Goal: Information Seeking & Learning: Learn about a topic

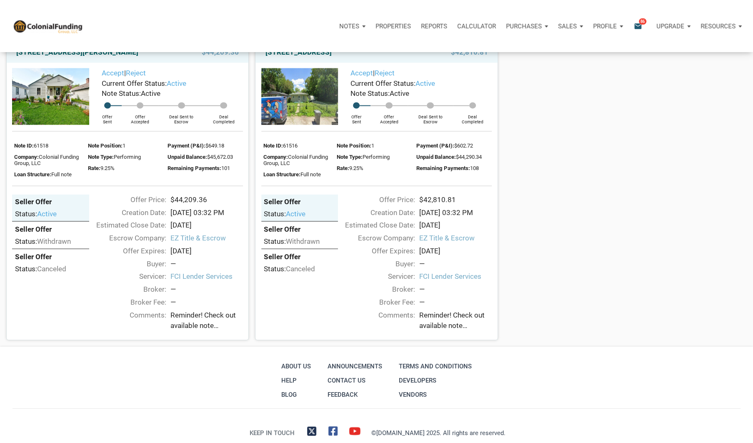
scroll to position [1048, 0]
click at [57, 98] on img at bounding box center [50, 96] width 77 height 56
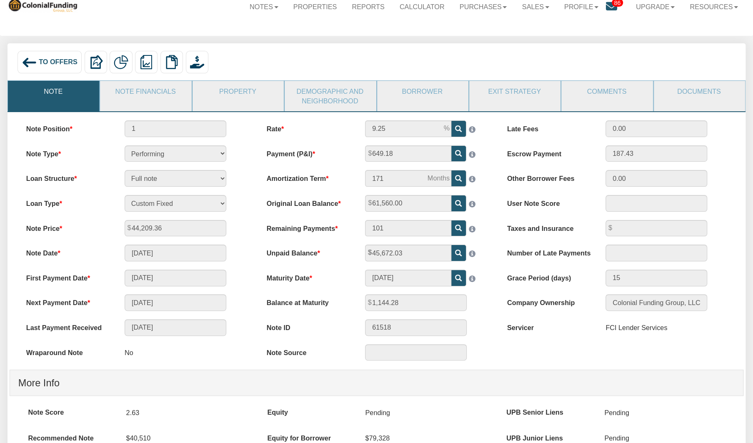
scroll to position [26, 0]
click at [141, 95] on link "Note Financials" at bounding box center [145, 91] width 90 height 21
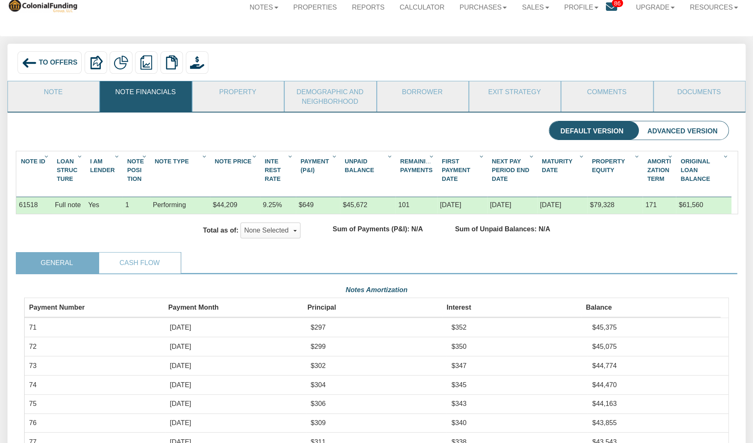
scroll to position [177, 705]
click at [224, 97] on link "Property" at bounding box center [238, 91] width 90 height 21
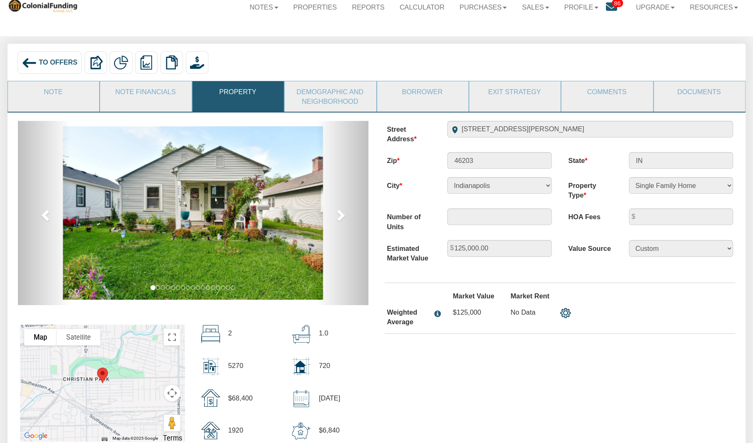
scroll to position [48, 0]
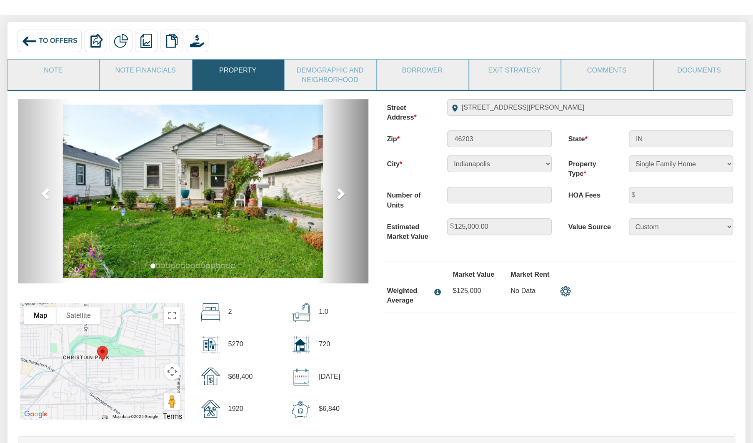
click at [339, 196] on span at bounding box center [340, 193] width 13 height 13
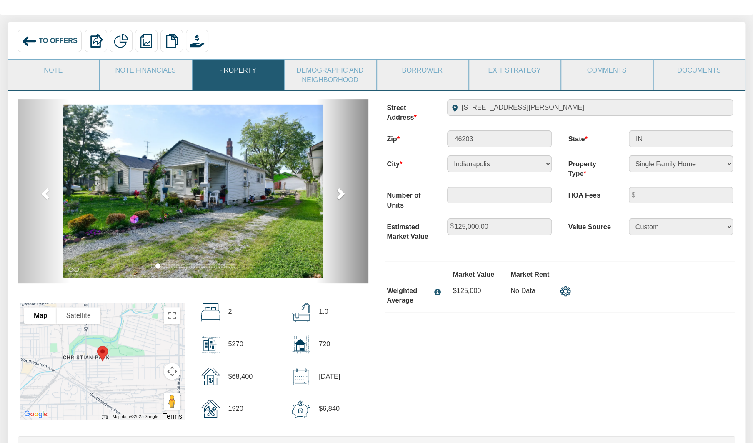
click at [339, 196] on span at bounding box center [340, 193] width 13 height 13
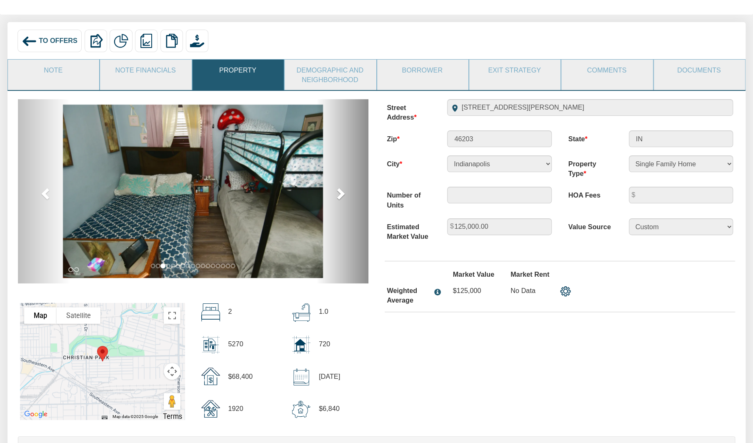
click at [339, 196] on span at bounding box center [340, 193] width 13 height 13
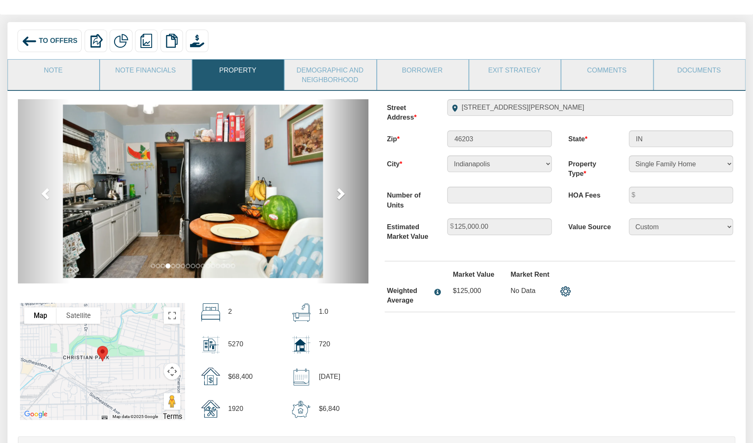
click at [339, 196] on span at bounding box center [340, 193] width 13 height 13
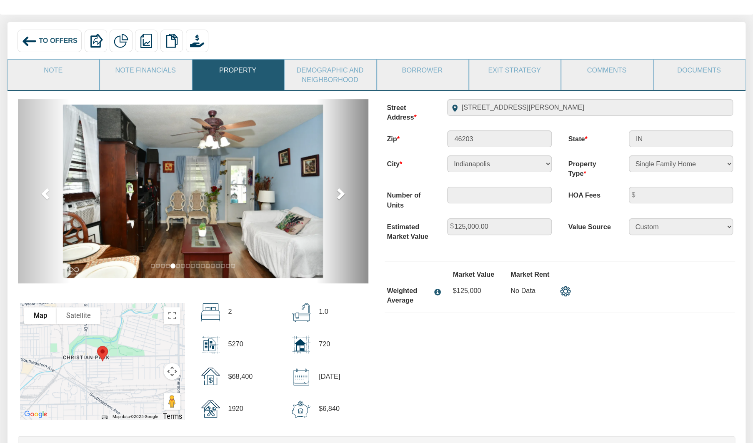
click at [339, 196] on span at bounding box center [340, 193] width 13 height 13
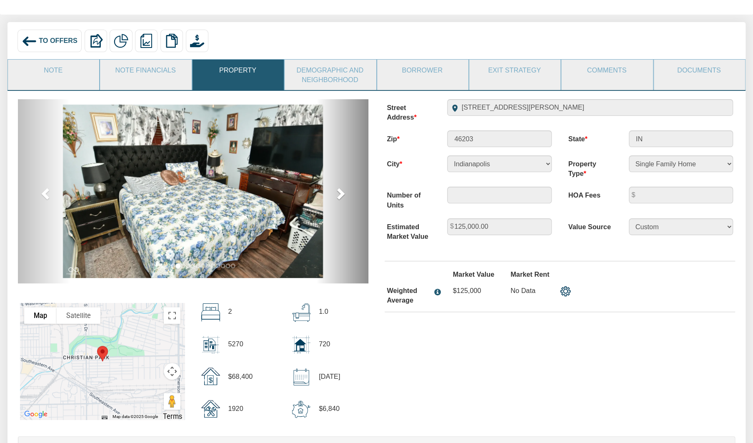
click at [339, 196] on span at bounding box center [340, 193] width 13 height 13
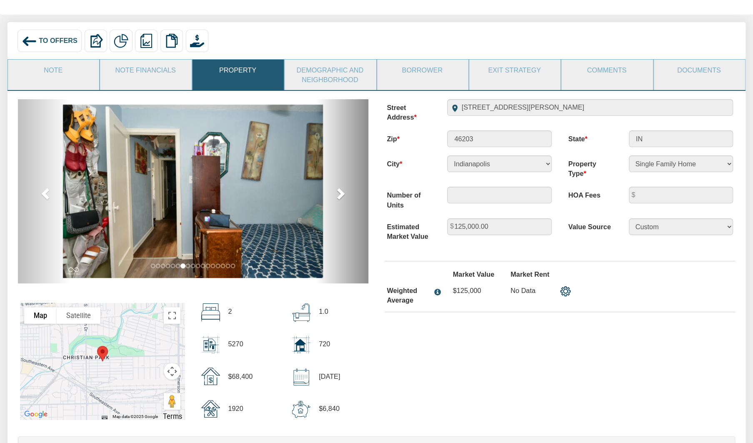
click at [339, 196] on span at bounding box center [340, 193] width 13 height 13
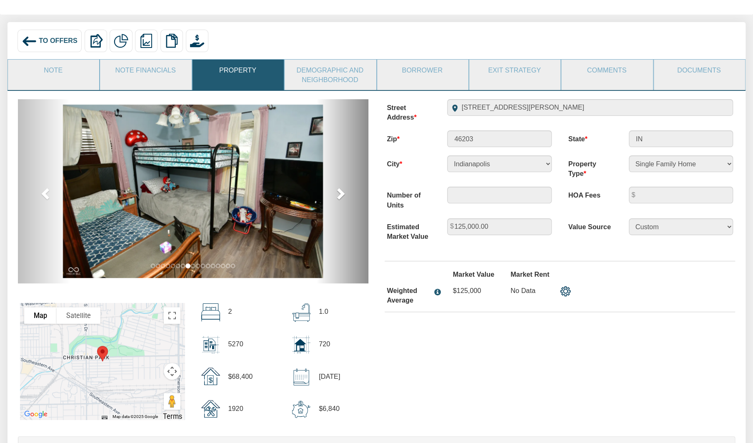
click at [339, 196] on span at bounding box center [340, 193] width 13 height 13
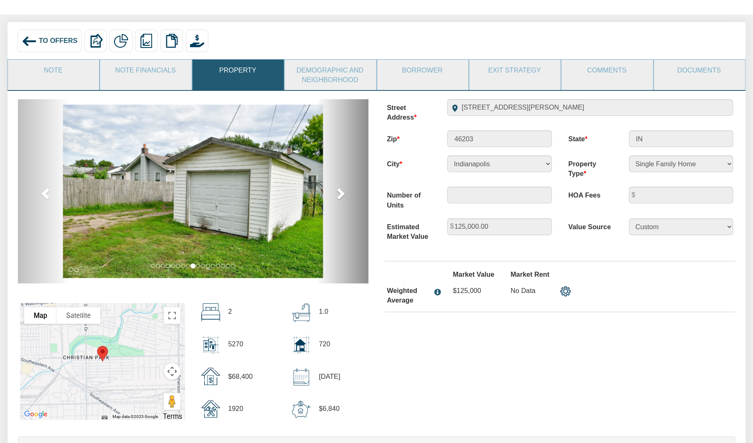
click at [339, 196] on span at bounding box center [340, 193] width 13 height 13
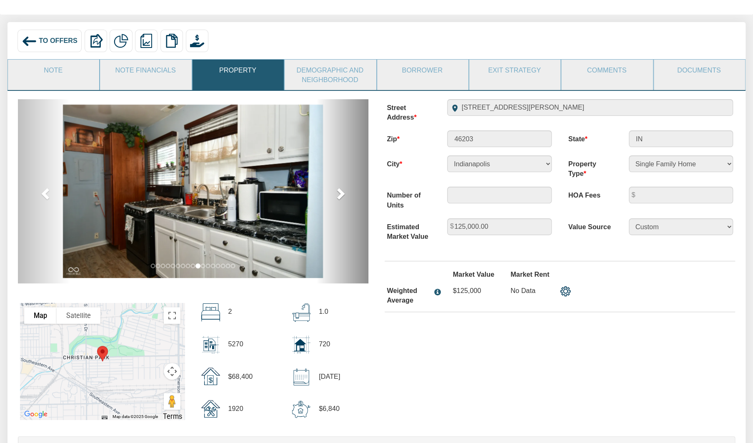
click at [339, 196] on span at bounding box center [340, 193] width 13 height 13
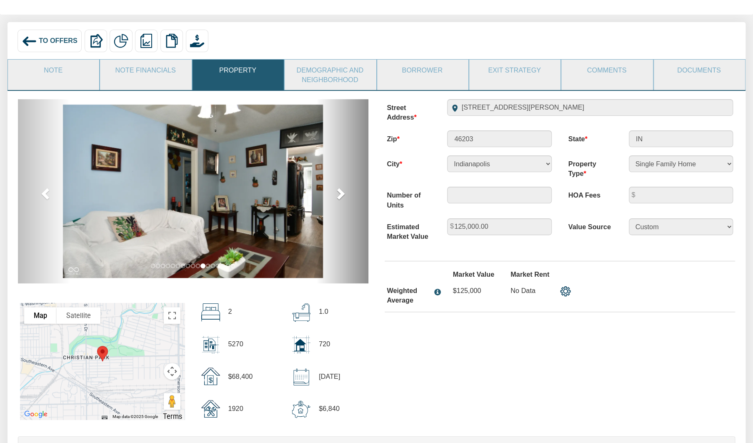
click at [339, 196] on span at bounding box center [340, 193] width 13 height 13
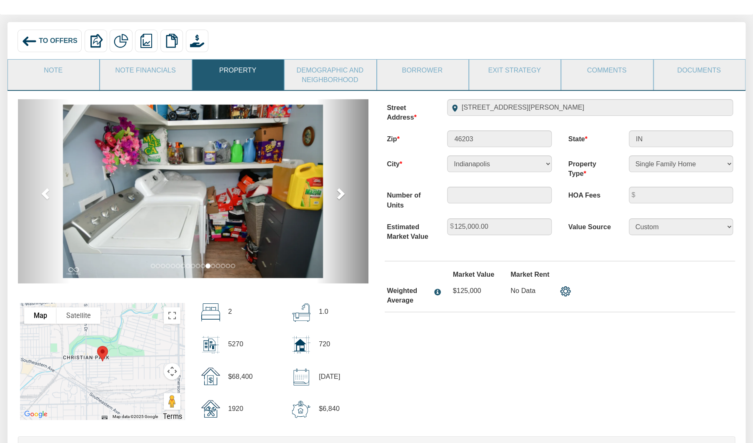
click at [339, 196] on span at bounding box center [340, 193] width 13 height 13
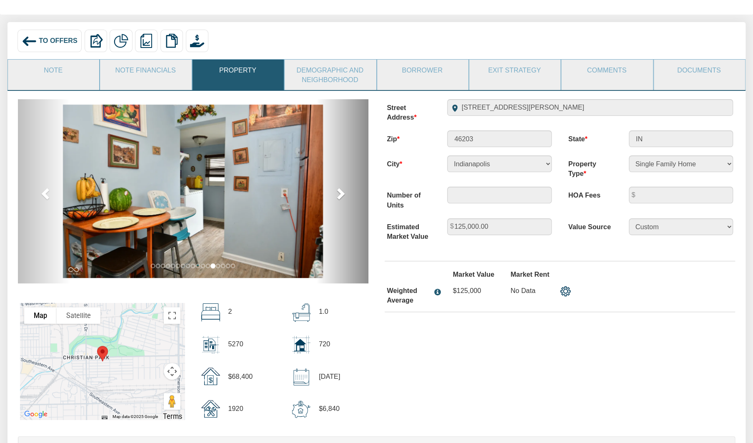
click at [339, 196] on span at bounding box center [340, 193] width 13 height 13
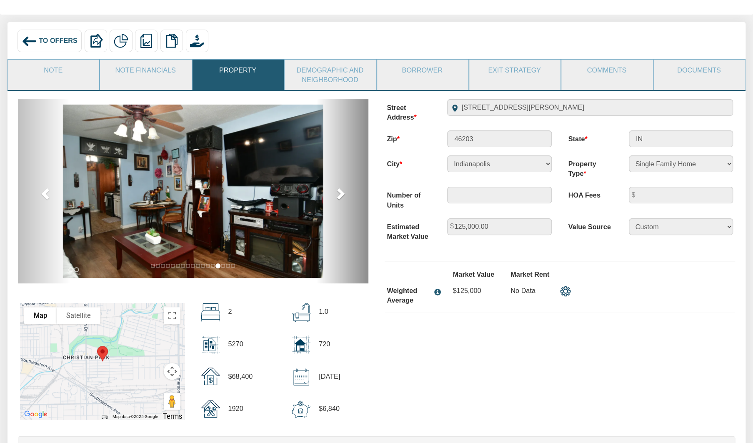
click at [339, 196] on span at bounding box center [340, 193] width 13 height 13
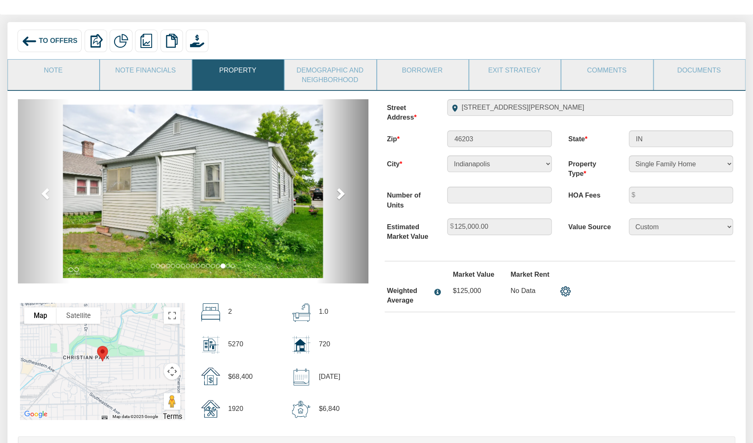
click at [339, 196] on span at bounding box center [340, 193] width 13 height 13
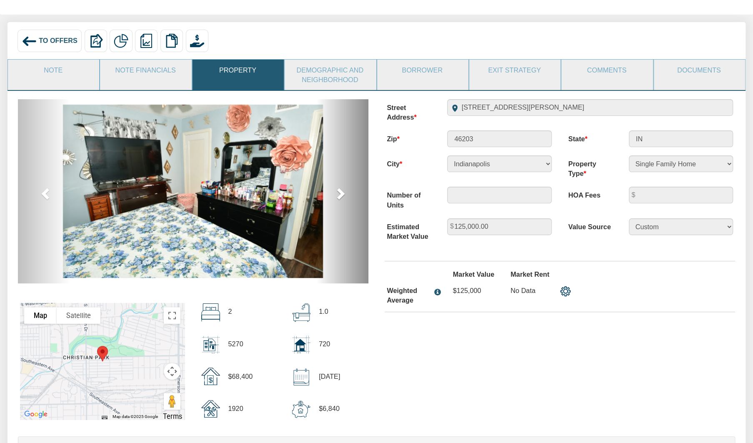
click at [339, 196] on span at bounding box center [340, 193] width 13 height 13
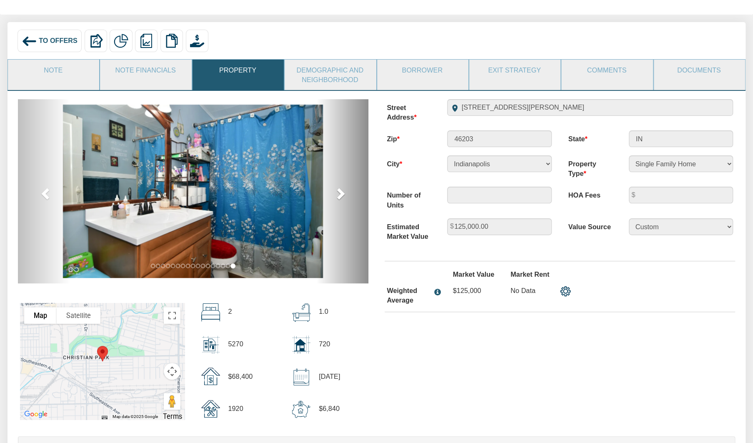
click at [339, 196] on span at bounding box center [340, 193] width 13 height 13
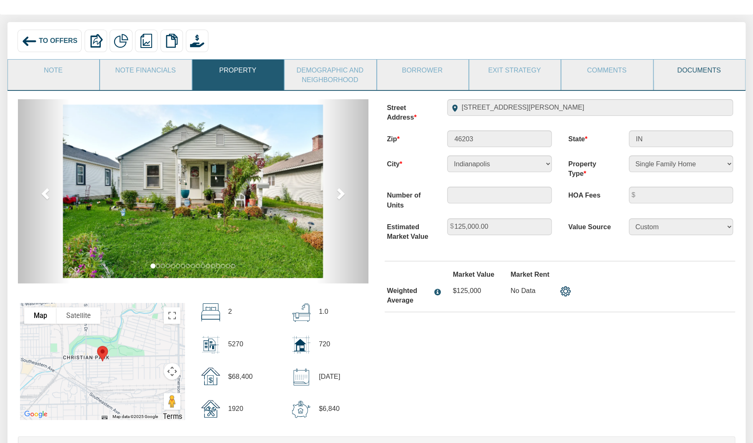
click at [687, 74] on link "Documents" at bounding box center [699, 70] width 90 height 21
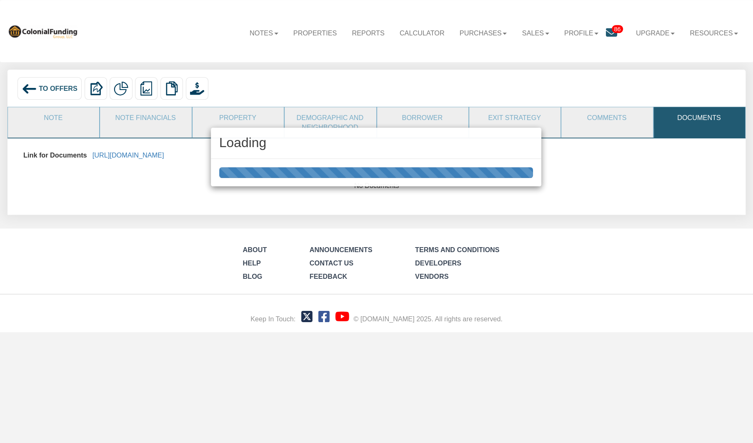
scroll to position [0, 0]
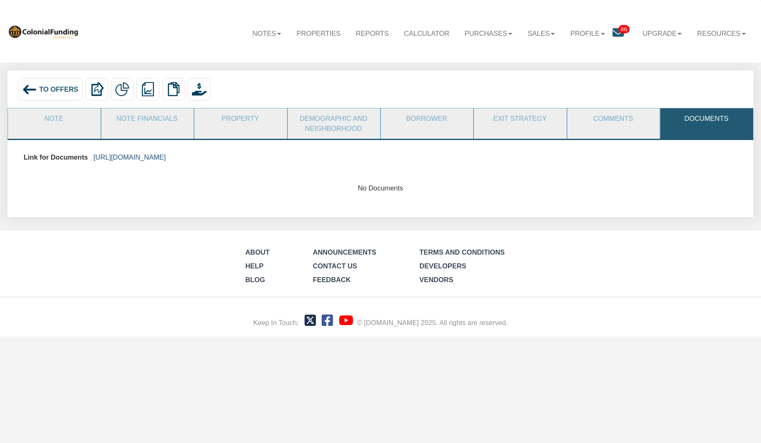
click at [166, 158] on link "https://colonialfundinggroup.sharepoint.com/:f:/s/operationsteam/Eie3GP2J02VNpG…" at bounding box center [129, 157] width 72 height 8
click at [416, 118] on link "Borrower" at bounding box center [426, 118] width 91 height 21
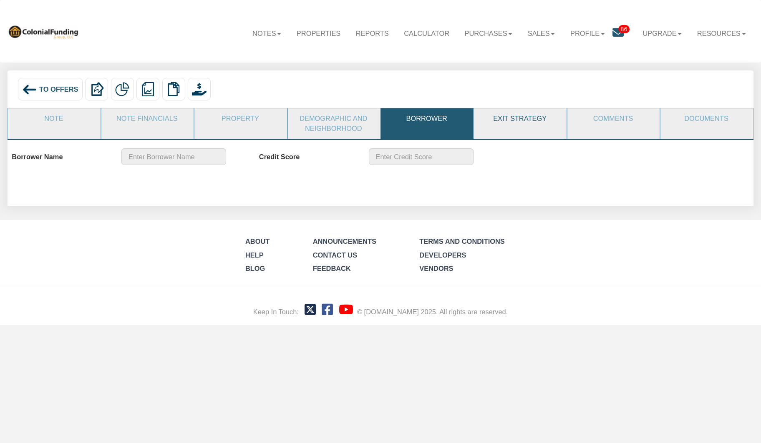
click at [525, 115] on link "Exit Strategy" at bounding box center [519, 118] width 91 height 21
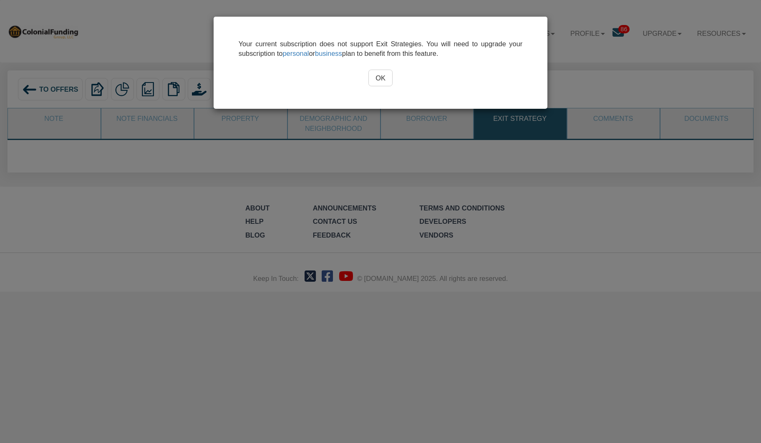
click at [385, 73] on input "OK" at bounding box center [380, 78] width 24 height 17
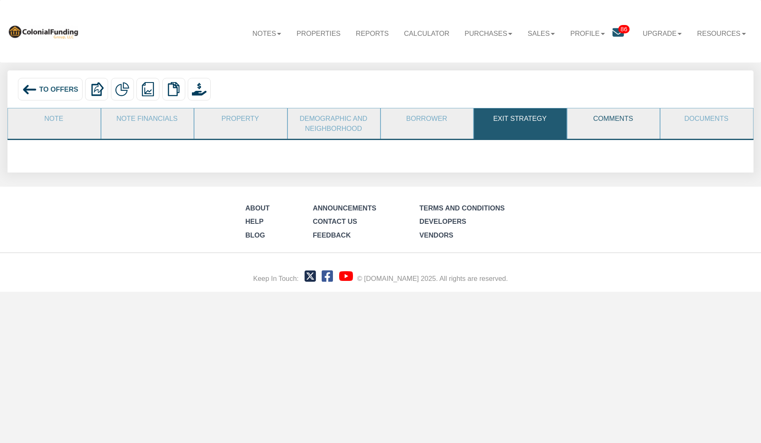
click at [613, 116] on link "Comments" at bounding box center [612, 118] width 91 height 21
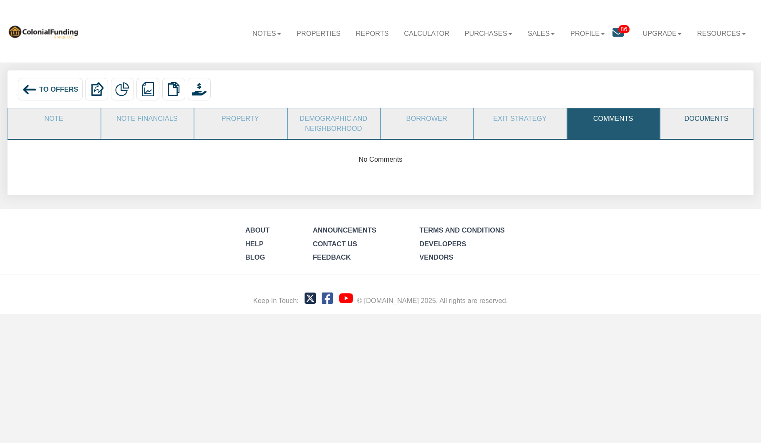
click at [701, 120] on link "Documents" at bounding box center [705, 118] width 91 height 21
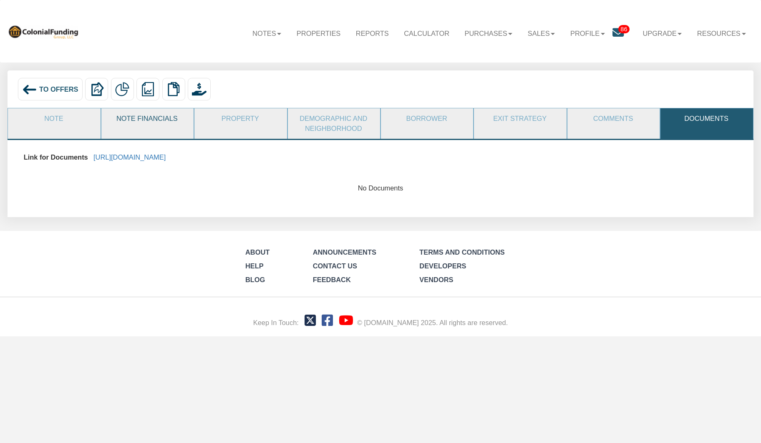
click at [151, 121] on link "Note Financials" at bounding box center [146, 118] width 91 height 21
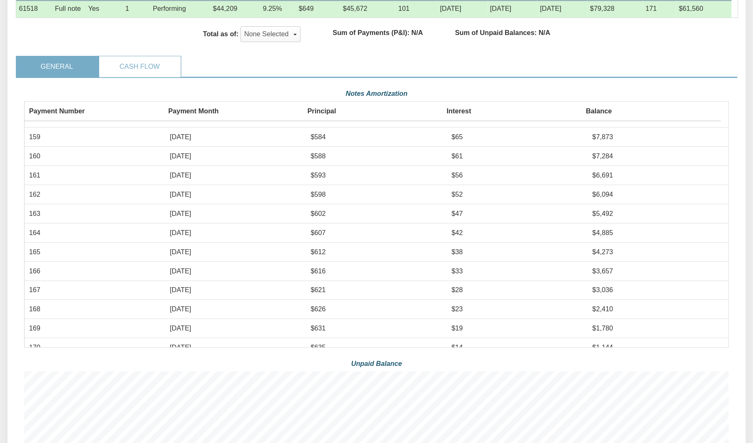
scroll to position [1707, 0]
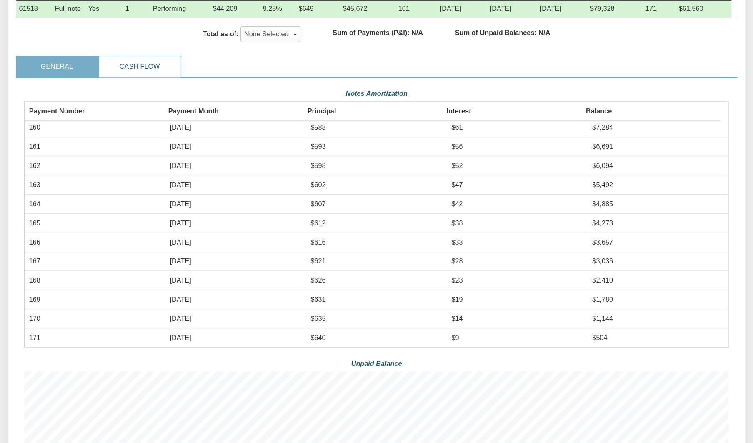
click at [137, 63] on link "Cash Flow" at bounding box center [139, 66] width 81 height 21
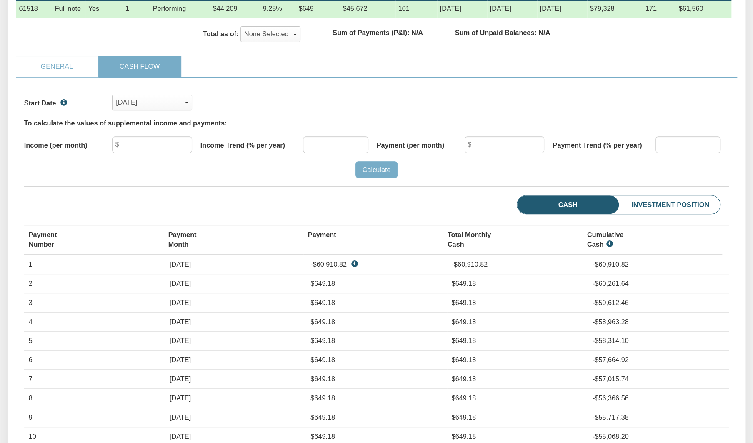
scroll to position [152, 705]
click at [153, 103] on div "Nov, 2019" at bounding box center [152, 102] width 73 height 14
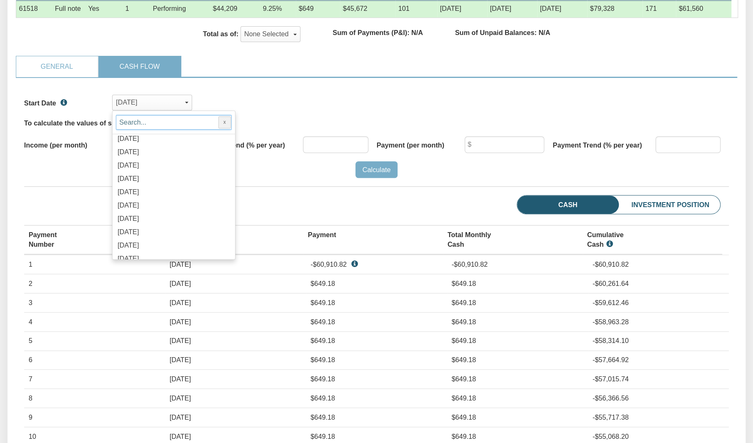
scroll to position [914, 0]
click at [175, 162] on div "Sep, 2025" at bounding box center [174, 164] width 116 height 13
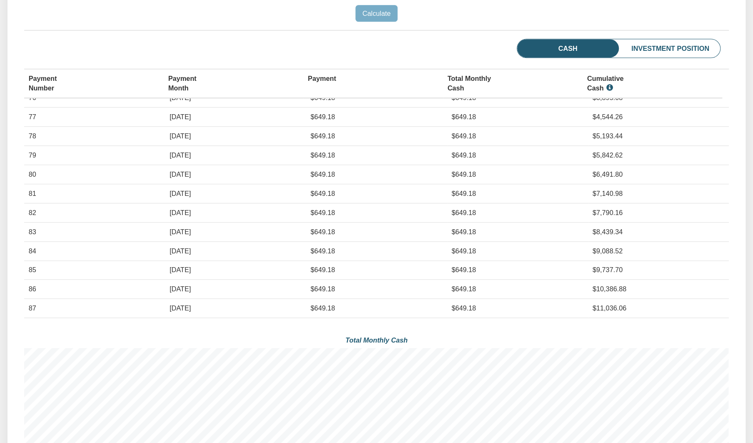
scroll to position [0, 0]
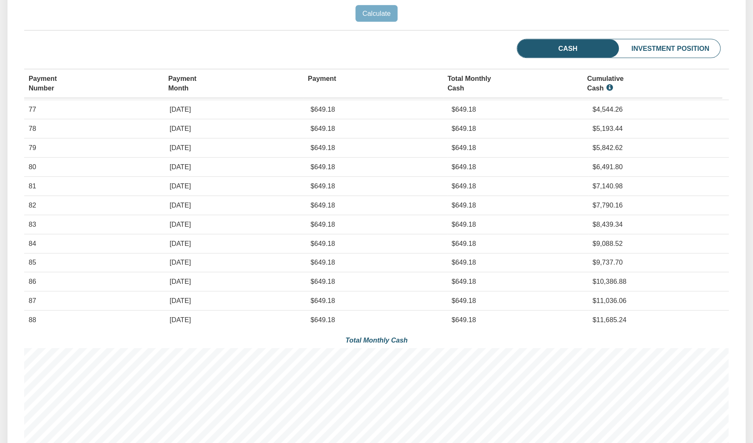
click at [463, 183] on td "$649.18" at bounding box center [517, 186] width 141 height 19
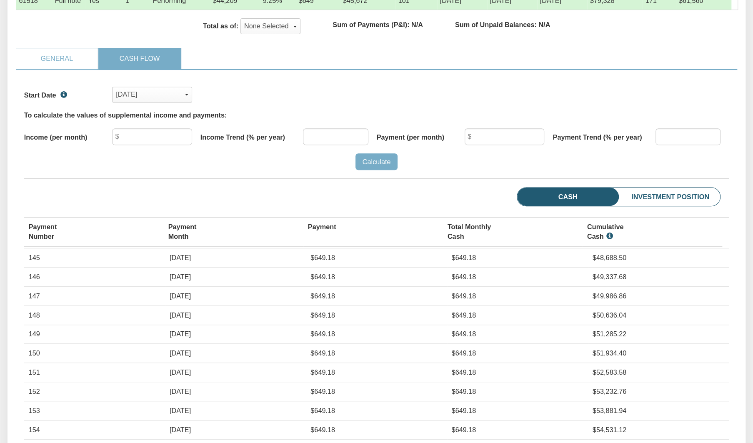
scroll to position [231, 0]
click at [678, 198] on li "Investment Position" at bounding box center [655, 196] width 130 height 19
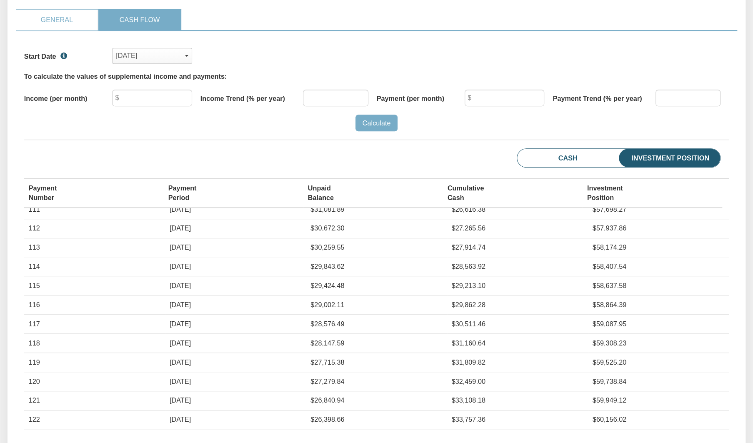
scroll to position [774, 0]
click at [60, 22] on link "General" at bounding box center [56, 20] width 81 height 21
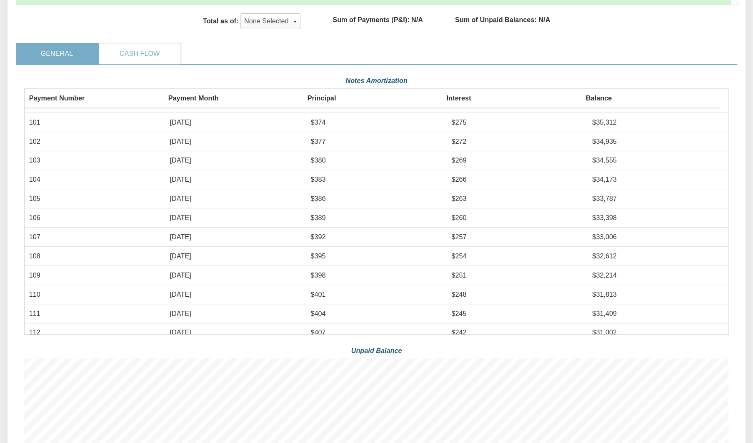
scroll to position [236, 0]
click at [144, 52] on link "Cash Flow" at bounding box center [139, 53] width 81 height 21
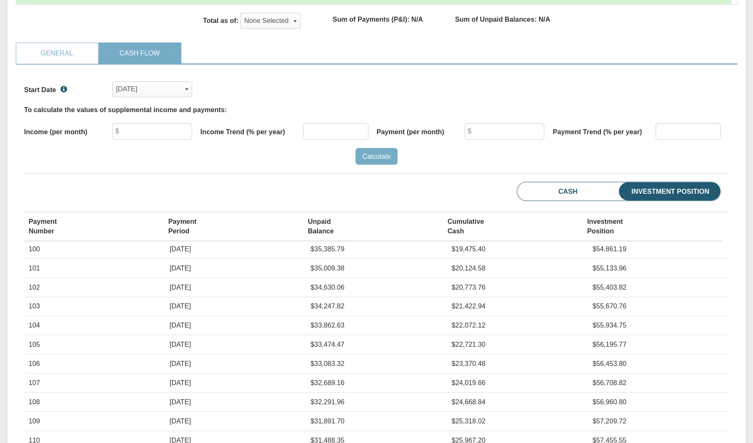
scroll to position [551, 0]
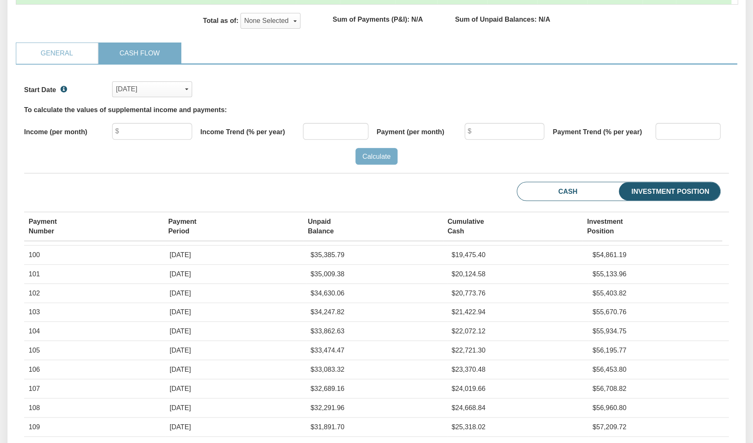
click at [735, 362] on div "Start Date Sep, 2025 x Nov, 2019 Dec, 2019 Jan, 2020 Feb, 2020 Mar, 2020 Apr, 2…" at bounding box center [377, 274] width 722 height 419
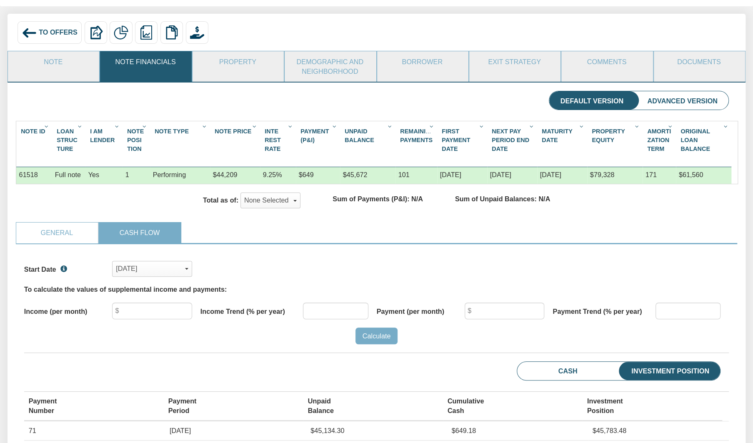
scroll to position [0, 0]
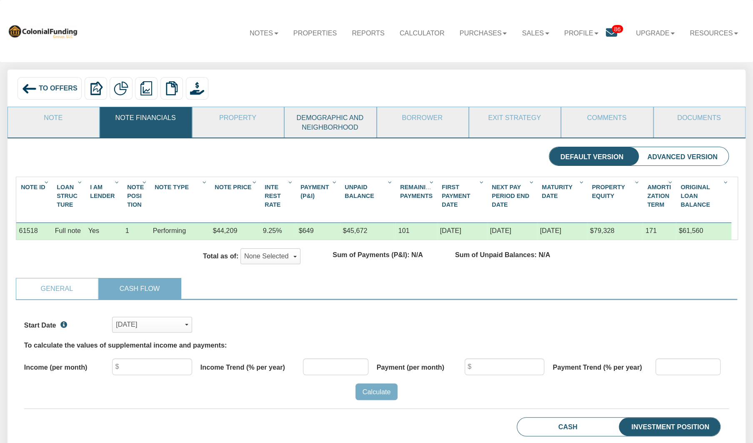
click at [331, 124] on link "Demographic and Neighborhood" at bounding box center [330, 122] width 90 height 30
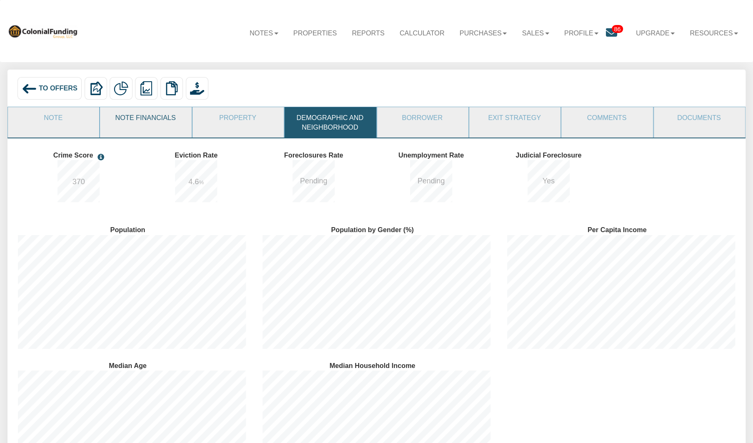
click at [151, 121] on link "Note Financials" at bounding box center [145, 117] width 90 height 21
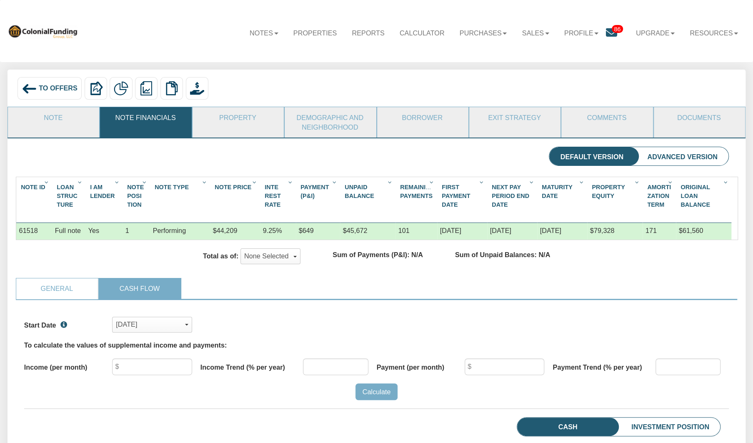
scroll to position [1415, 0]
click at [50, 120] on link "Note" at bounding box center [53, 117] width 90 height 21
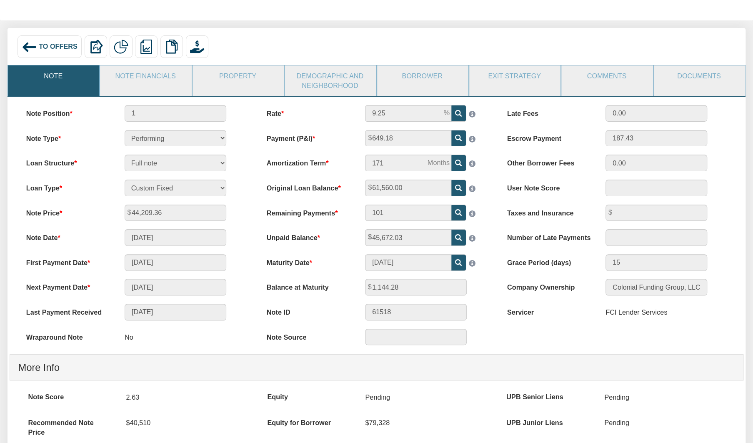
scroll to position [0, 0]
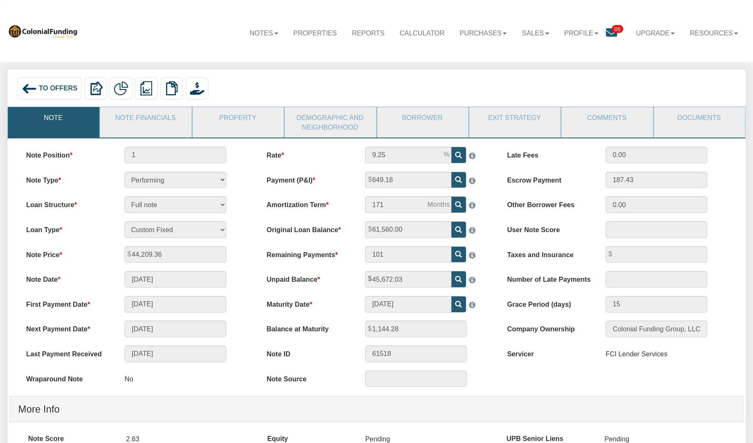
click at [25, 88] on img at bounding box center [29, 88] width 15 height 15
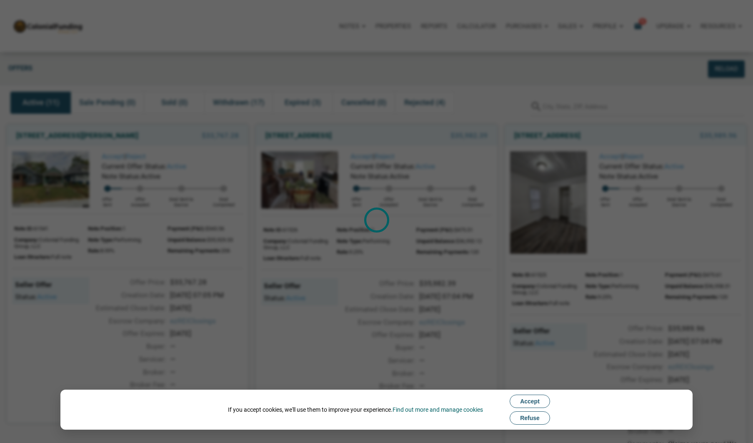
click at [531, 419] on span "Refuse" at bounding box center [530, 418] width 20 height 7
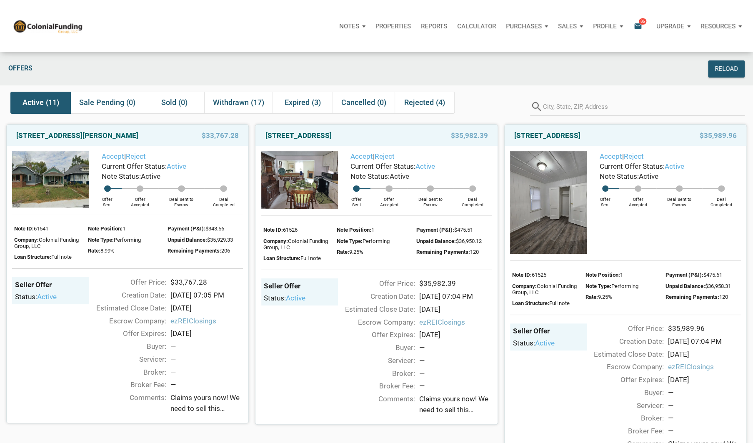
click at [211, 414] on span "Claims yours now! We need to sell this inventory quickly, as Eddie noted on Mon…" at bounding box center [206, 404] width 73 height 22
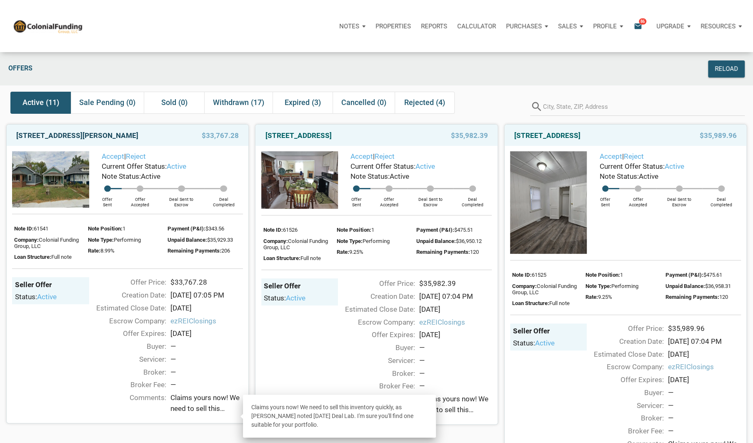
click at [80, 136] on link "1220 East Gimber Street, Indianapolis, IN, 46203" at bounding box center [77, 136] width 122 height 10
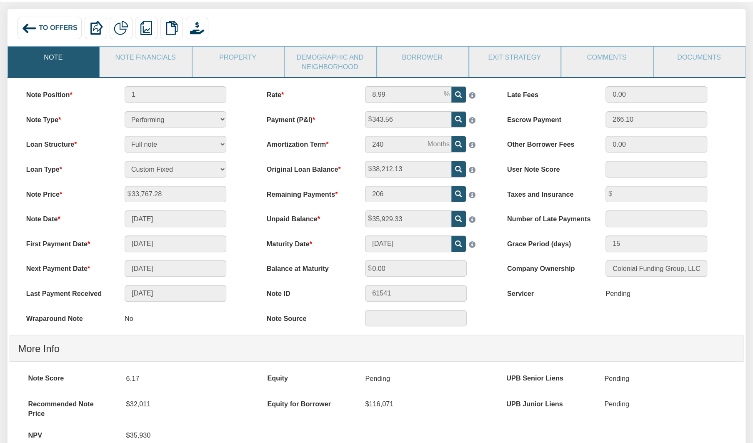
scroll to position [58, 0]
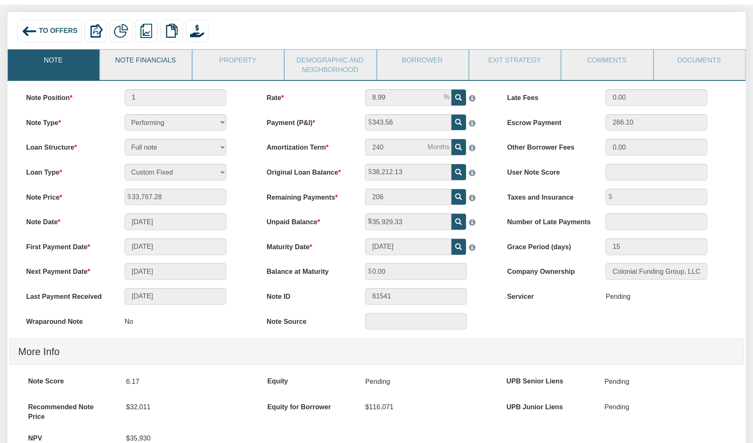
click at [154, 58] on link "Note Financials" at bounding box center [145, 60] width 90 height 21
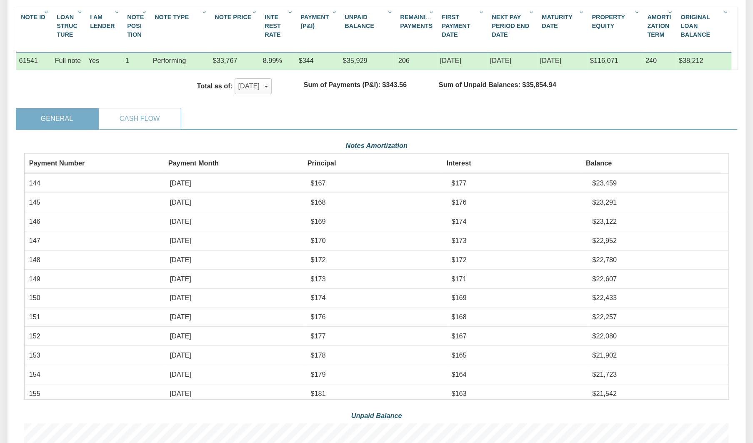
scroll to position [2066, 0]
click at [126, 121] on link "Cash Flow" at bounding box center [139, 118] width 81 height 21
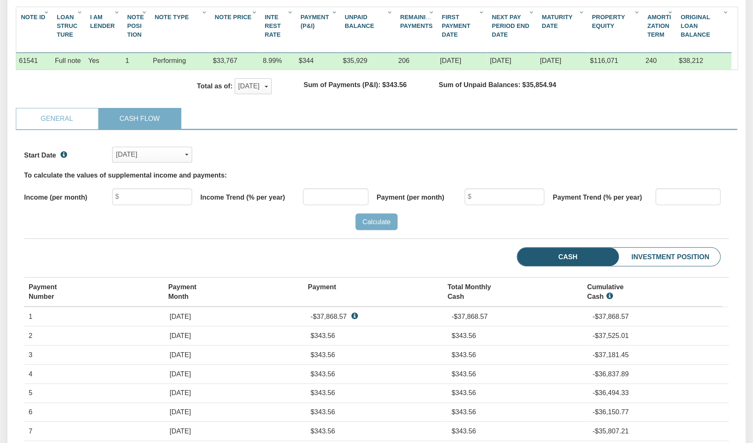
scroll to position [152, 705]
click at [151, 151] on div "Sep, 2022" at bounding box center [152, 155] width 73 height 14
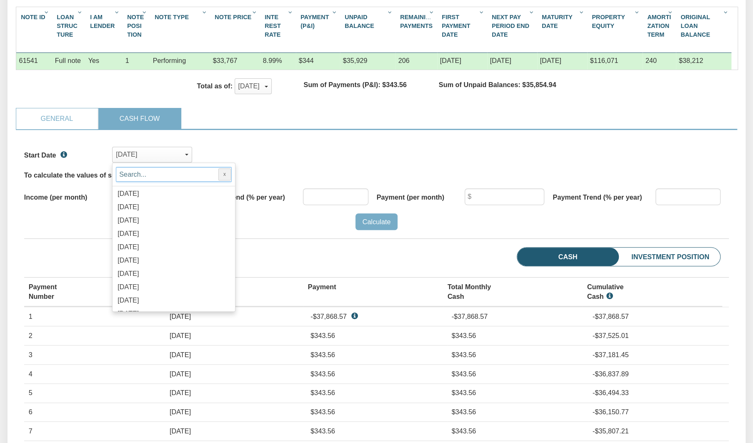
scroll to position [403, 0]
click at [166, 261] on div "[DATE]" at bounding box center [174, 260] width 116 height 13
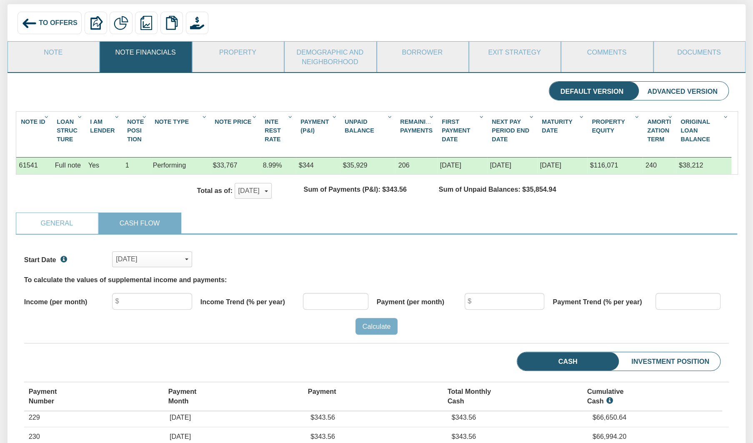
scroll to position [0, 0]
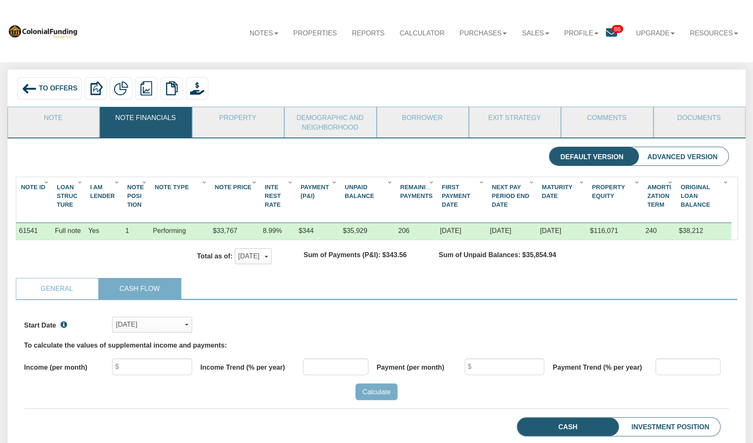
click at [32, 91] on img at bounding box center [29, 88] width 15 height 15
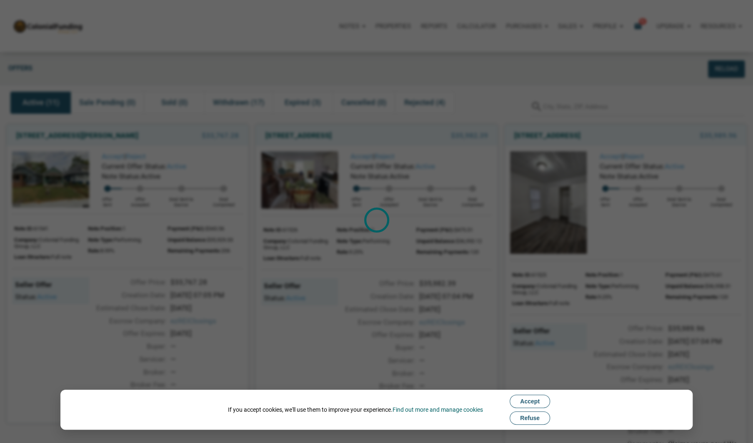
click at [533, 417] on span "Refuse" at bounding box center [530, 418] width 20 height 7
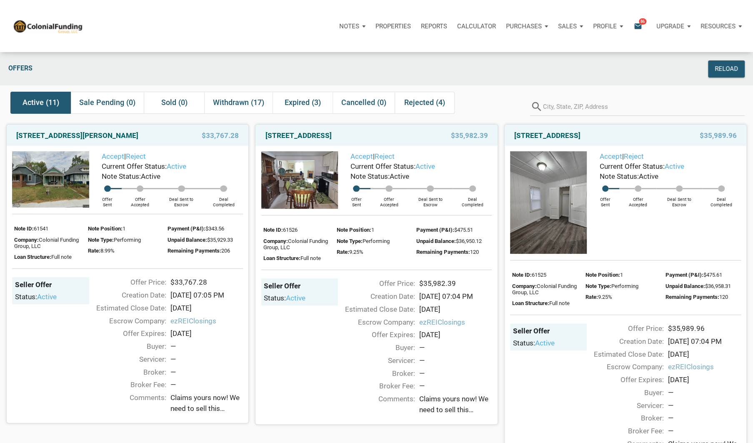
click at [437, 416] on span "Claims yours now! We need to sell this inventory quickly, as Eddie noted on Mon…" at bounding box center [455, 405] width 73 height 22
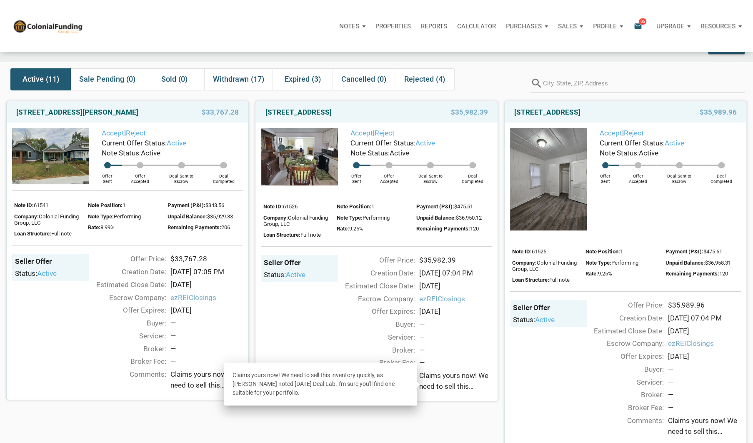
scroll to position [33, 0]
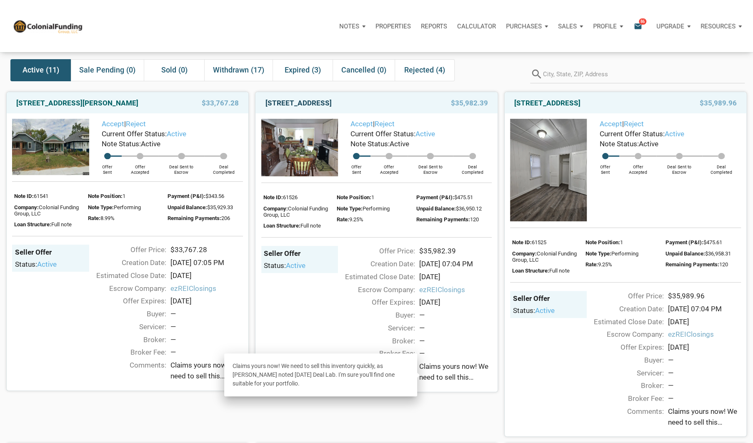
click at [332, 101] on link "720 North 14th Street, New Castle, IN, 47362" at bounding box center [299, 103] width 66 height 10
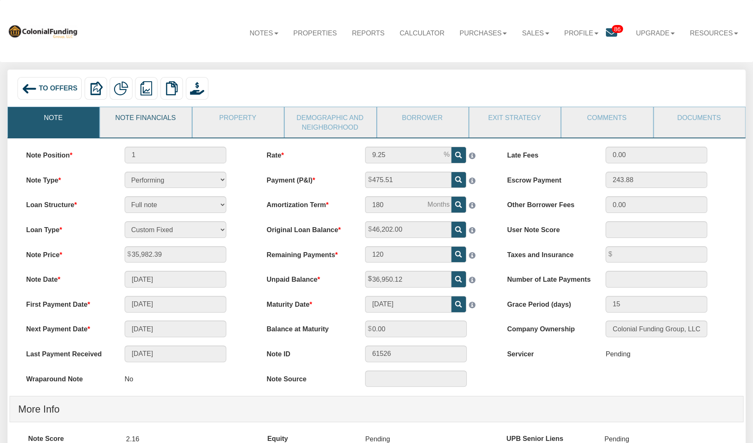
click at [167, 120] on link "Note Financials" at bounding box center [145, 117] width 90 height 21
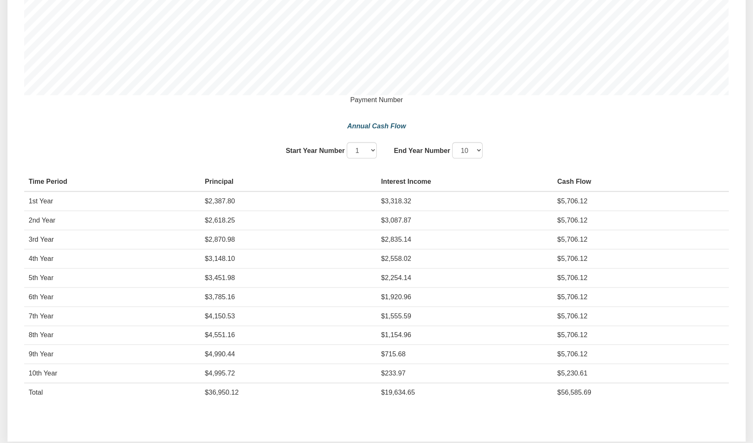
scroll to position [789, 0]
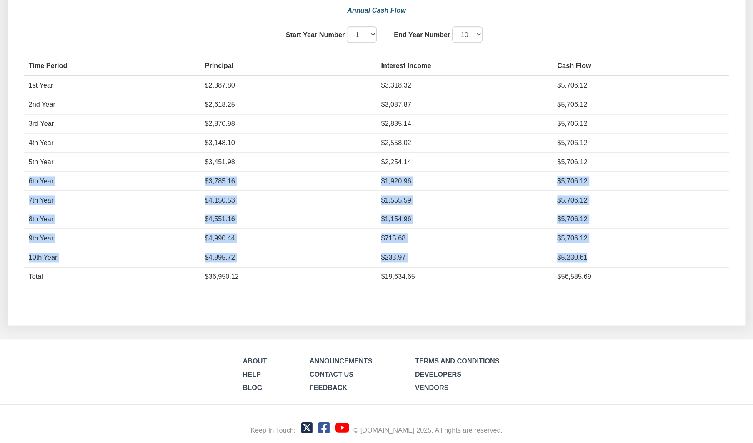
drag, startPoint x: 746, startPoint y: 260, endPoint x: 739, endPoint y: 163, distance: 97.4
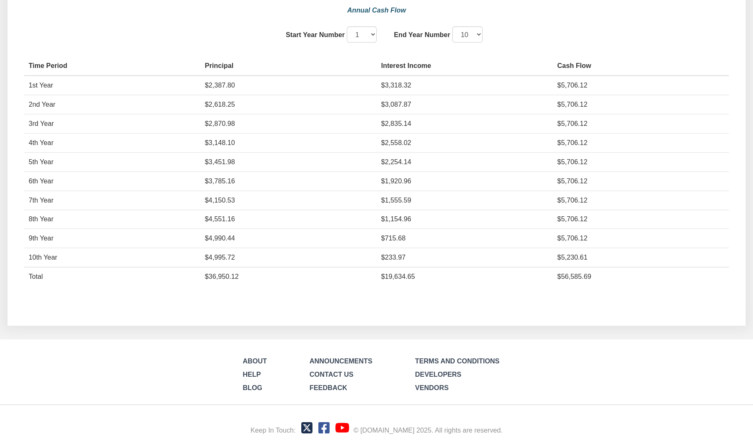
click at [648, 279] on td "$56,585.69" at bounding box center [641, 276] width 176 height 19
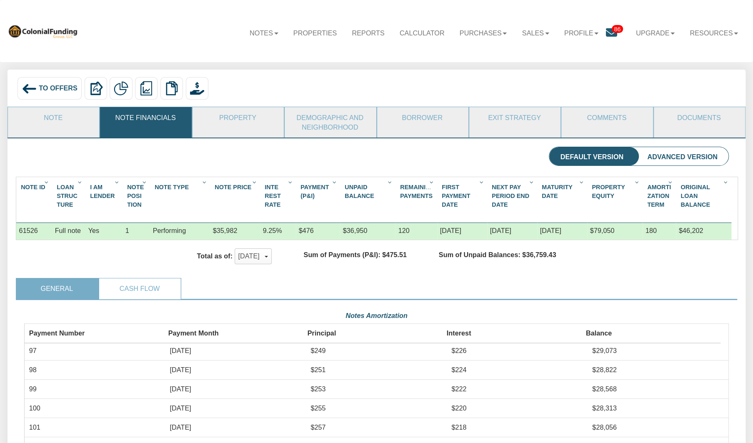
click at [28, 89] on img at bounding box center [29, 88] width 15 height 15
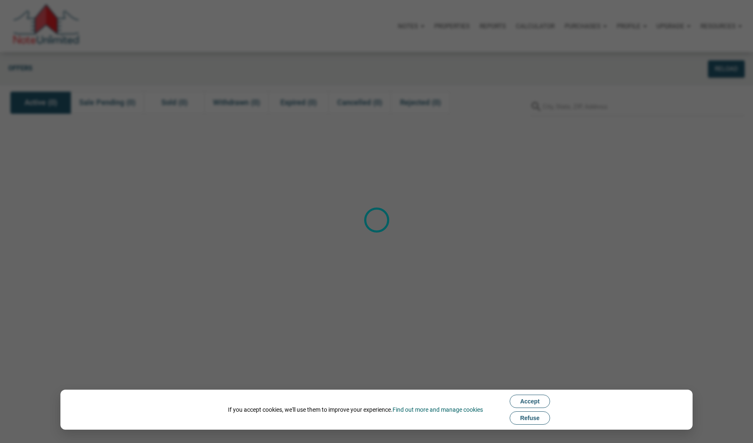
click at [527, 418] on span "Refuse" at bounding box center [530, 418] width 20 height 7
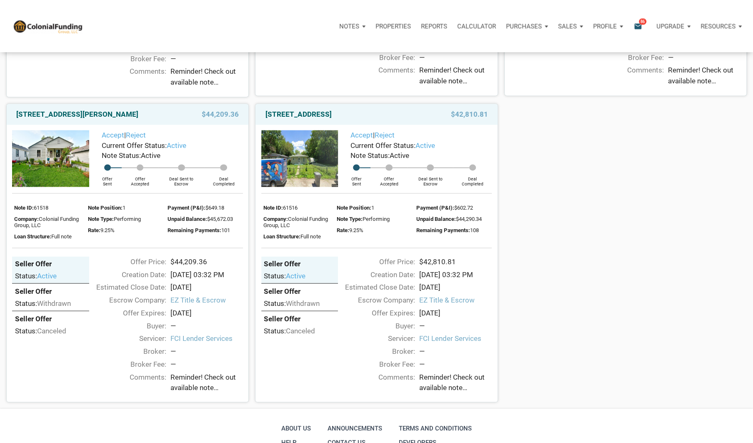
scroll to position [999, 0]
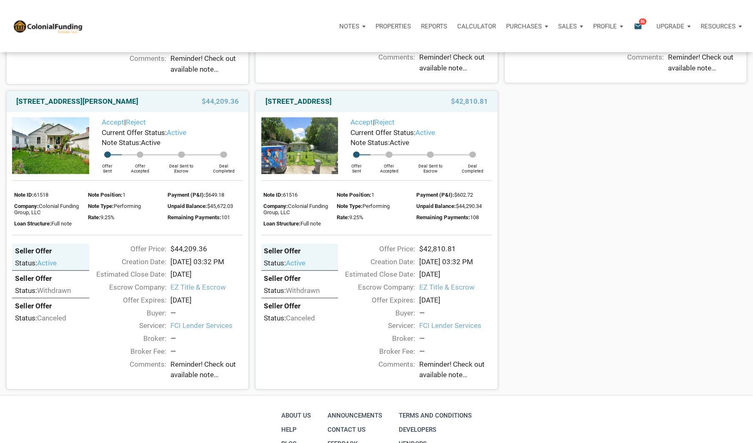
click at [185, 381] on span "Reminder! Check out available note inventory. Notes are priced from $42K to $21…" at bounding box center [206, 370] width 73 height 22
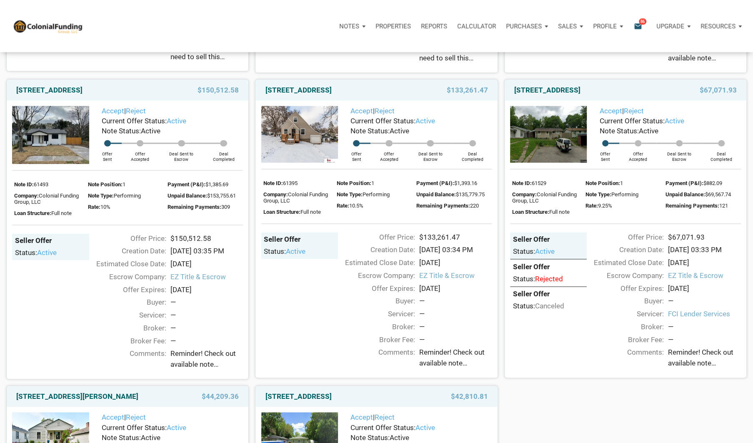
scroll to position [717, 0]
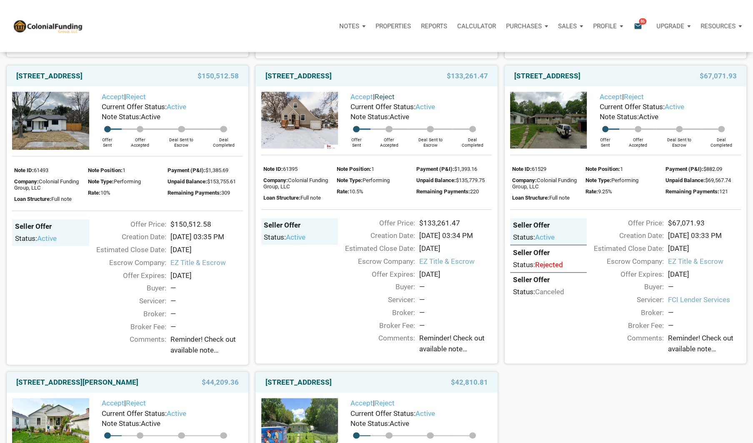
click at [392, 101] on link "Reject" at bounding box center [385, 97] width 20 height 8
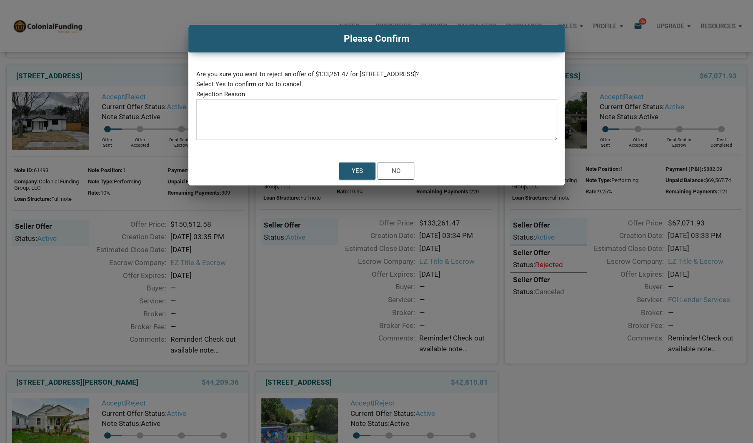
click at [327, 105] on textarea at bounding box center [376, 122] width 361 height 35
type textarea "capital"
click at [356, 170] on div "Yes" at bounding box center [357, 171] width 11 height 10
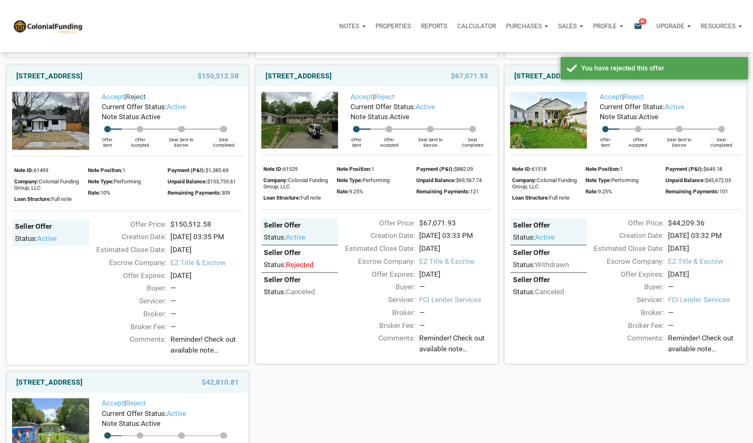
click at [142, 101] on link "Reject" at bounding box center [136, 97] width 20 height 8
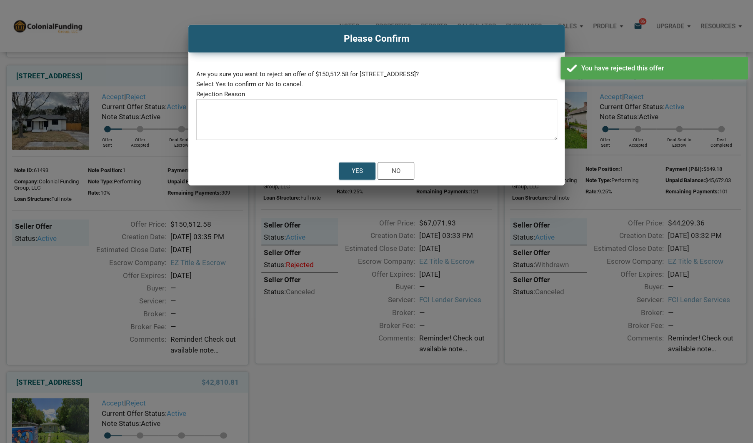
click at [244, 115] on textarea at bounding box center [376, 122] width 361 height 35
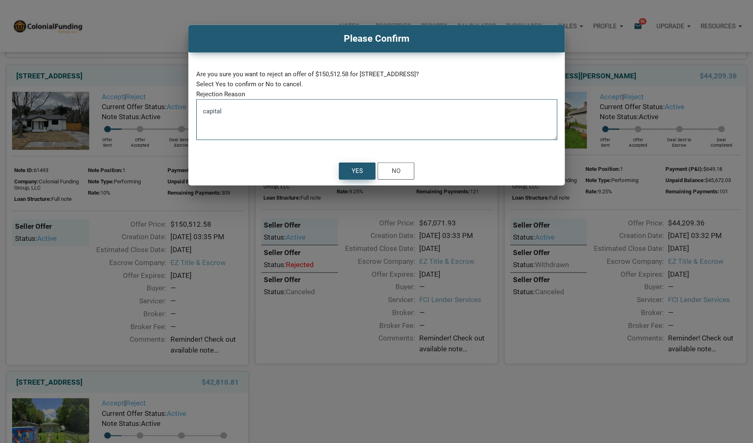
type textarea "capital"
click at [351, 167] on div "Yes" at bounding box center [357, 171] width 36 height 16
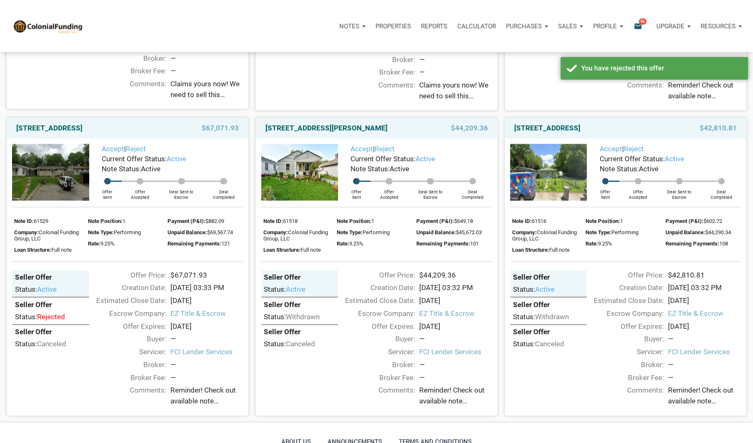
scroll to position [660, 0]
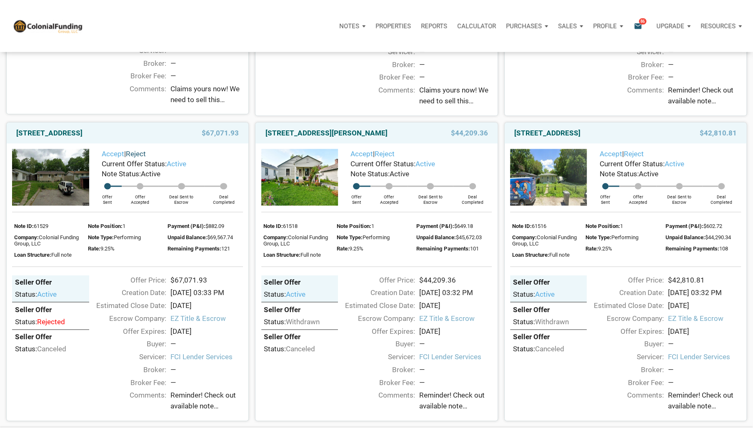
click at [141, 158] on link "Reject" at bounding box center [136, 154] width 20 height 8
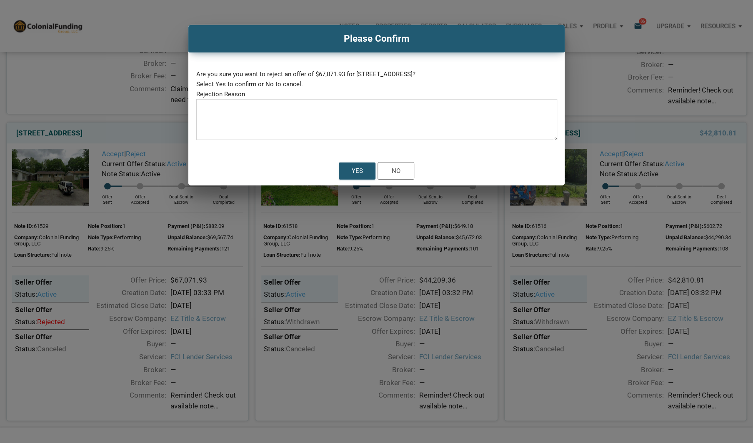
click at [240, 117] on textarea at bounding box center [376, 122] width 361 height 35
type textarea "capital"
click at [355, 171] on div "Yes" at bounding box center [357, 171] width 11 height 10
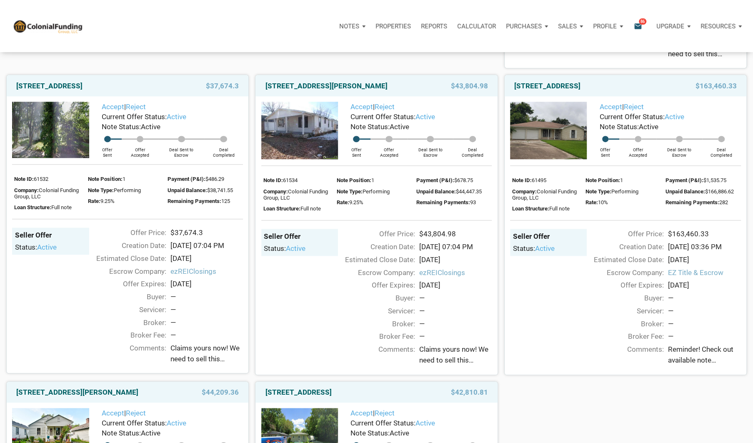
scroll to position [401, 0]
click at [635, 110] on link "Reject" at bounding box center [634, 107] width 20 height 8
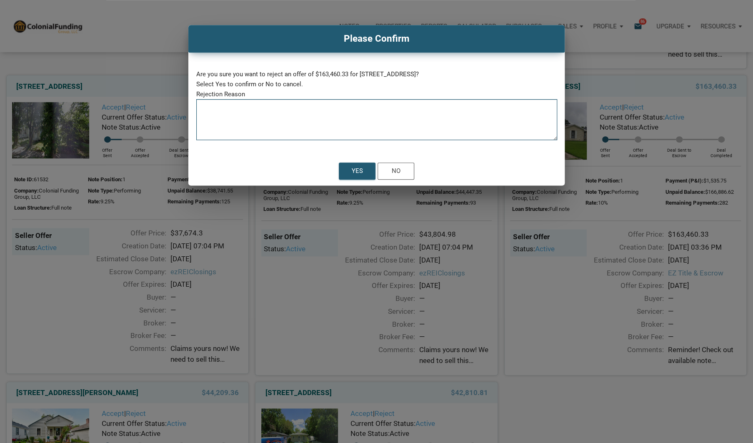
click at [288, 115] on textarea at bounding box center [376, 122] width 361 height 35
type textarea "capital"
click at [351, 166] on div "Yes" at bounding box center [357, 171] width 36 height 16
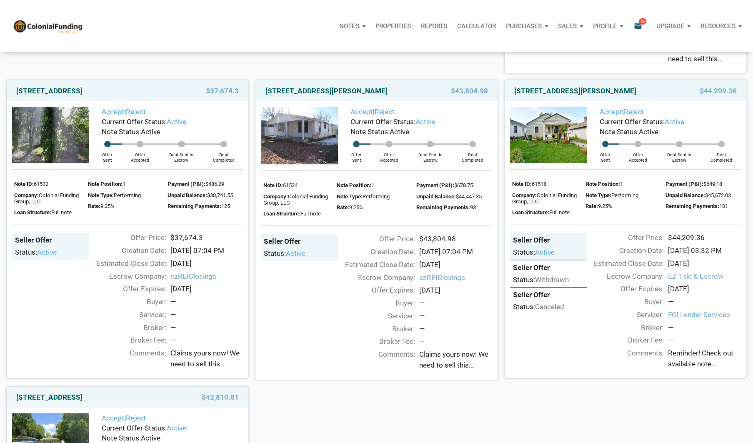
scroll to position [401, 0]
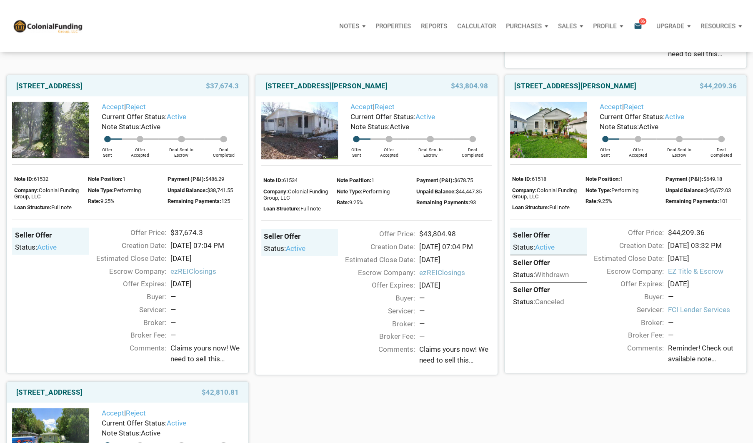
click at [306, 132] on img at bounding box center [299, 131] width 77 height 58
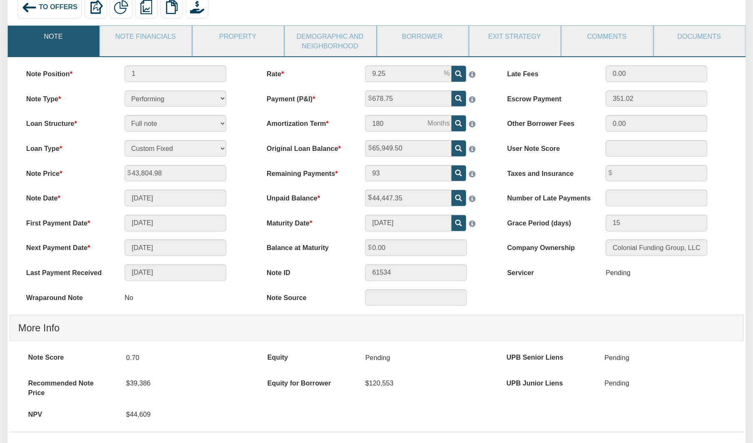
scroll to position [60, 0]
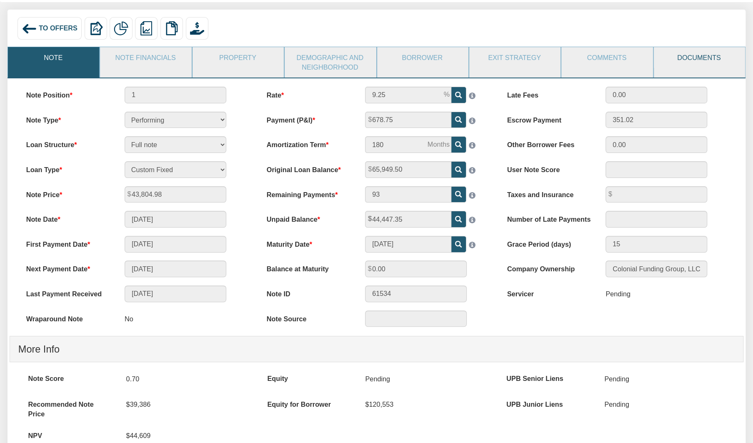
click at [690, 55] on link "Documents" at bounding box center [699, 57] width 90 height 21
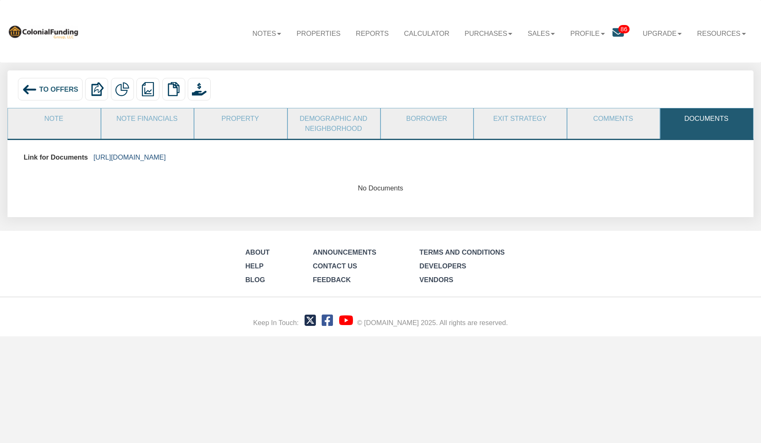
click at [166, 159] on link "[URL][DOMAIN_NAME]" at bounding box center [129, 157] width 72 height 8
click at [50, 120] on link "Note" at bounding box center [53, 118] width 91 height 21
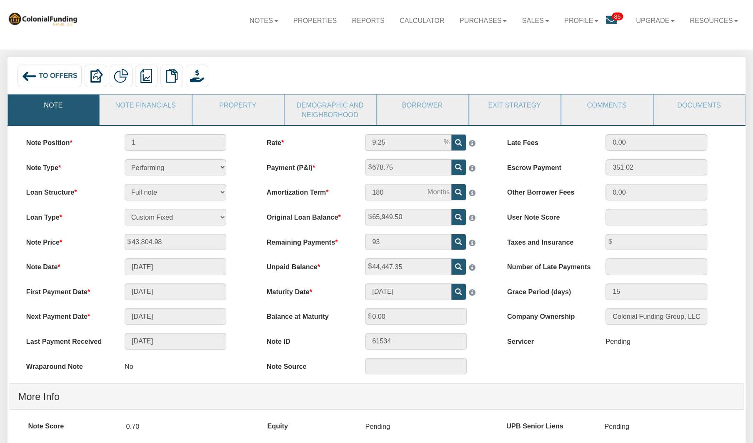
scroll to position [10, 0]
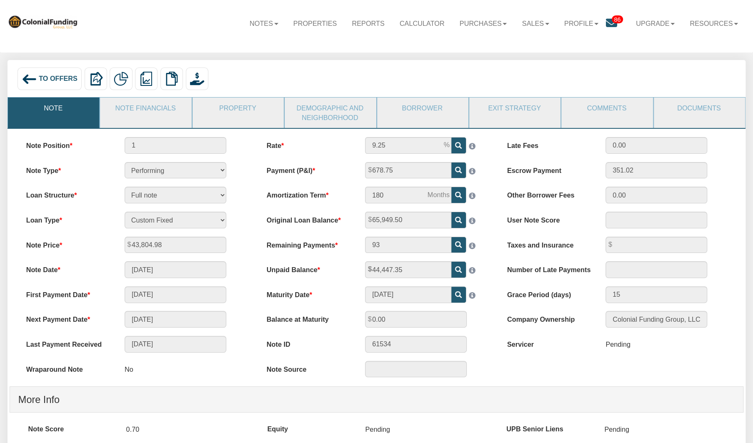
click at [30, 77] on img at bounding box center [29, 79] width 15 height 15
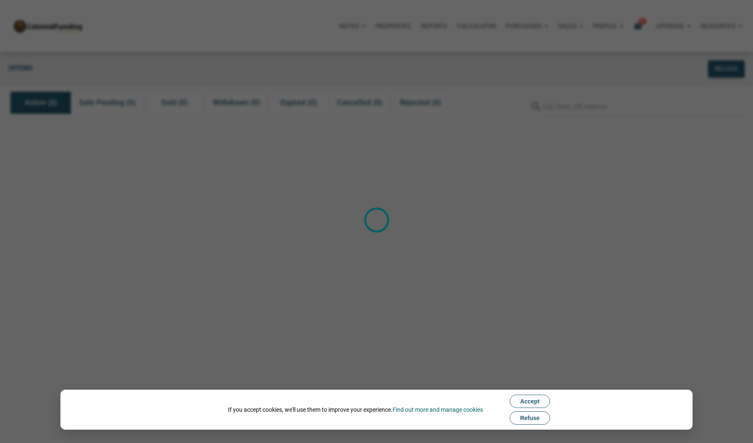
click at [538, 421] on span "Refuse" at bounding box center [530, 418] width 20 height 7
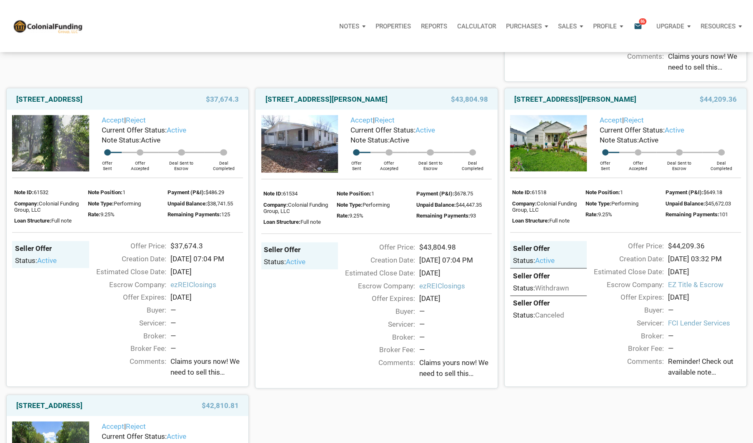
scroll to position [388, 0]
click at [296, 153] on img at bounding box center [299, 144] width 77 height 58
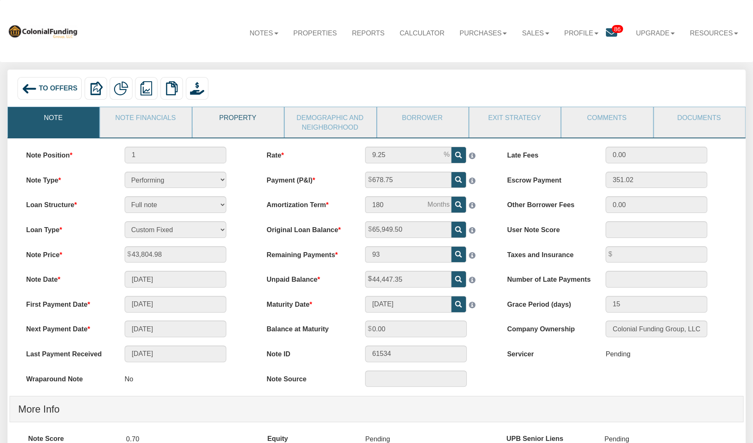
click at [246, 115] on link "Property" at bounding box center [238, 117] width 90 height 21
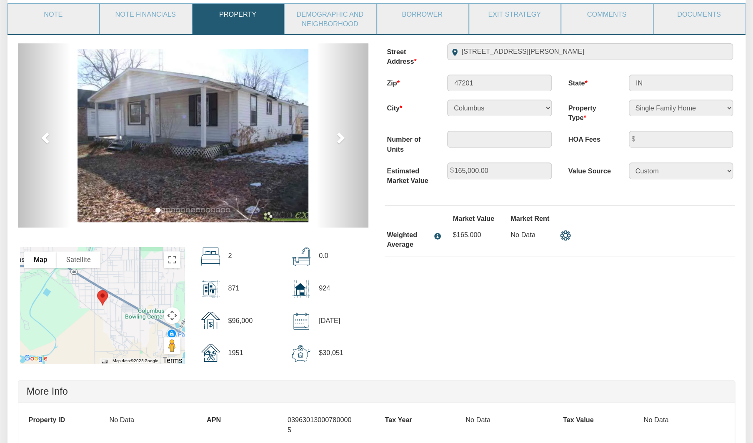
scroll to position [103, 0]
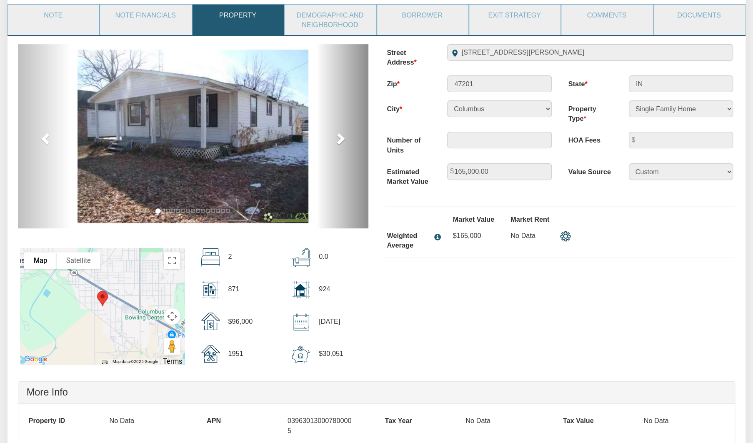
click at [336, 143] on span at bounding box center [340, 138] width 13 height 13
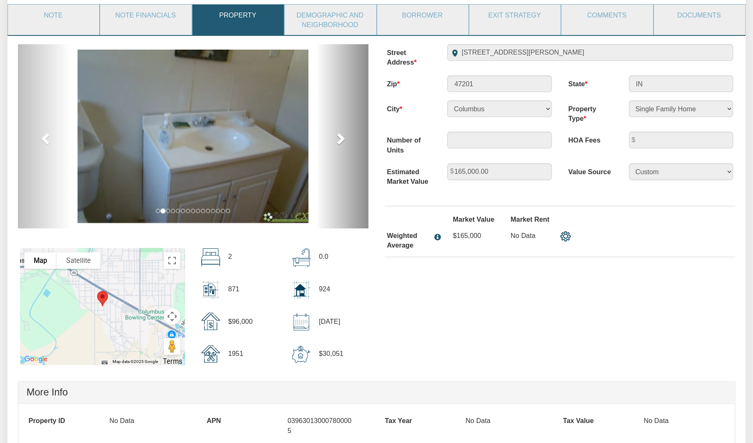
click at [342, 143] on span at bounding box center [340, 138] width 13 height 13
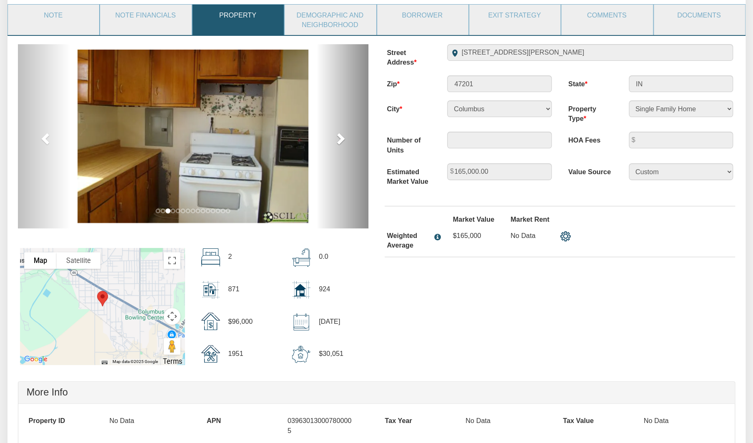
click at [342, 143] on span at bounding box center [340, 138] width 13 height 13
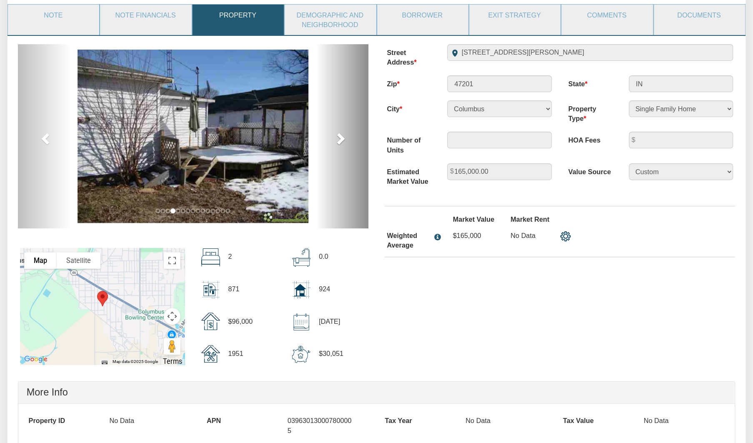
click at [342, 143] on span at bounding box center [340, 138] width 13 height 13
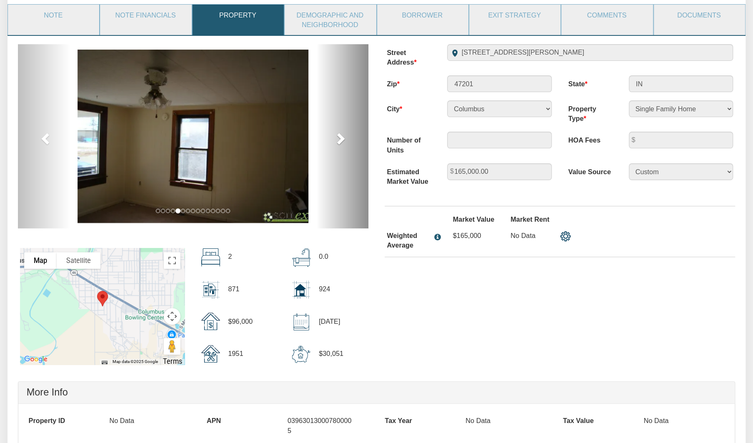
click at [342, 143] on span at bounding box center [340, 138] width 13 height 13
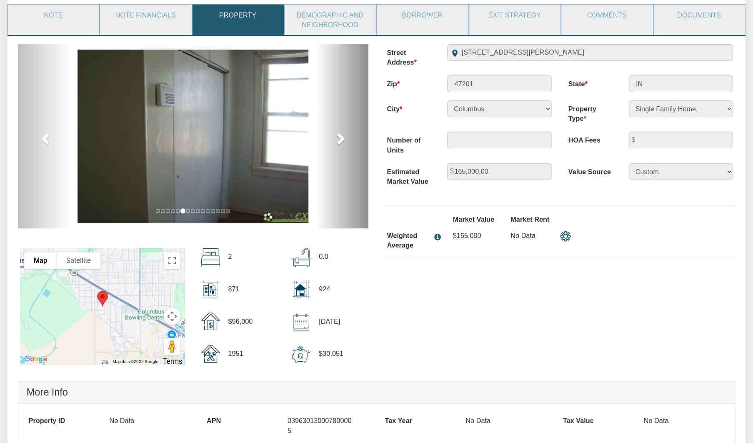
click at [342, 143] on span at bounding box center [340, 138] width 13 height 13
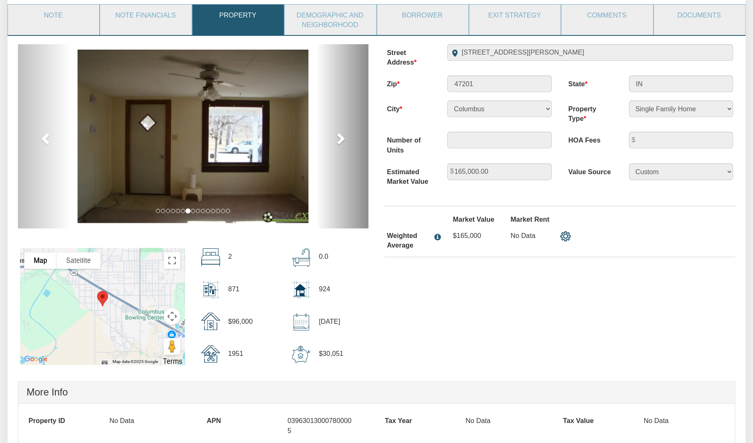
click at [342, 143] on span at bounding box center [340, 138] width 13 height 13
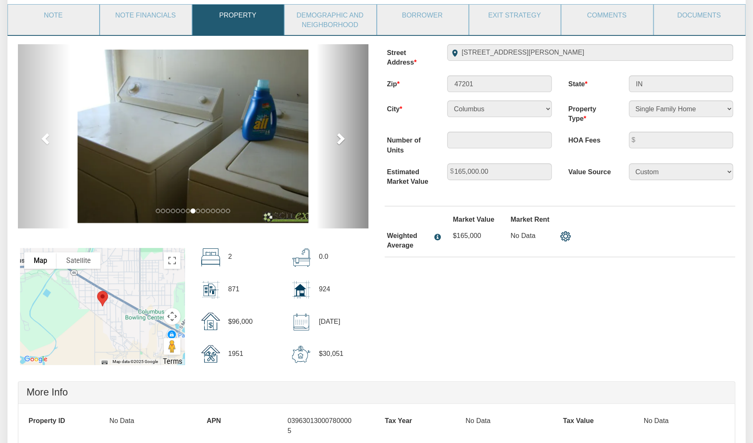
click at [342, 143] on span at bounding box center [340, 138] width 13 height 13
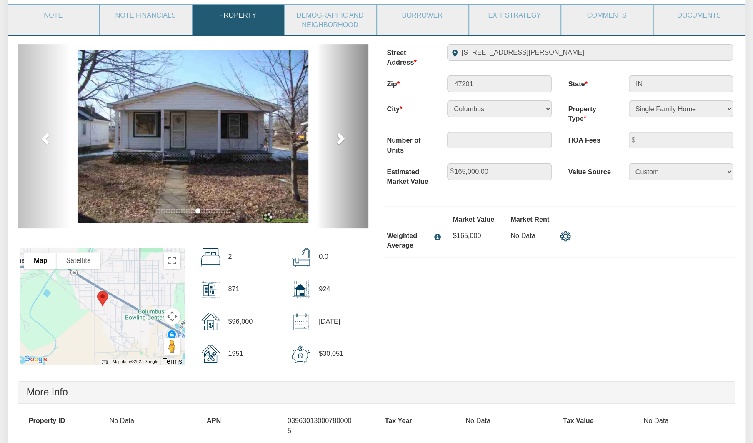
click at [342, 143] on span at bounding box center [340, 138] width 13 height 13
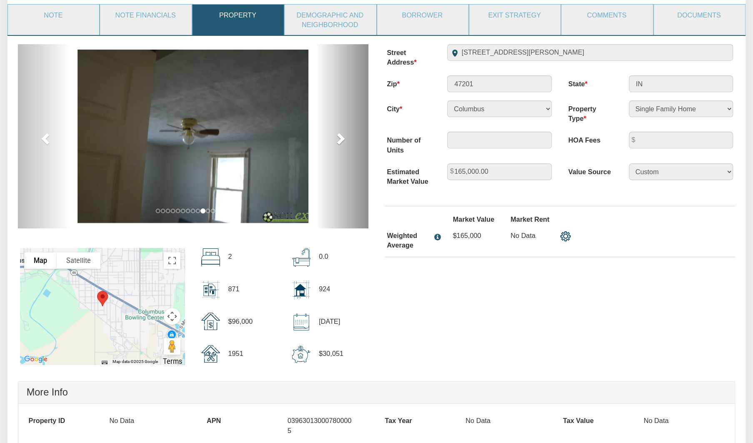
click at [342, 143] on span at bounding box center [340, 138] width 13 height 13
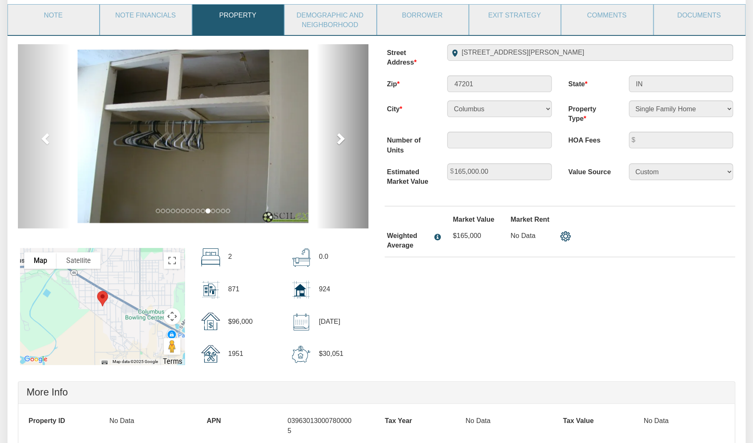
click at [342, 143] on span at bounding box center [340, 138] width 13 height 13
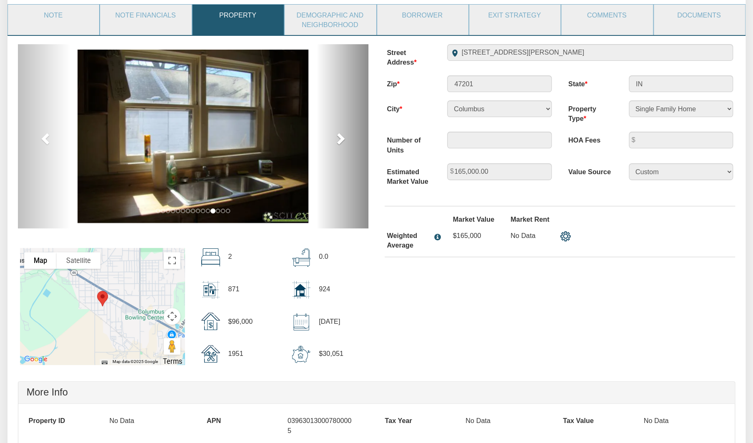
click at [342, 143] on span at bounding box center [340, 138] width 13 height 13
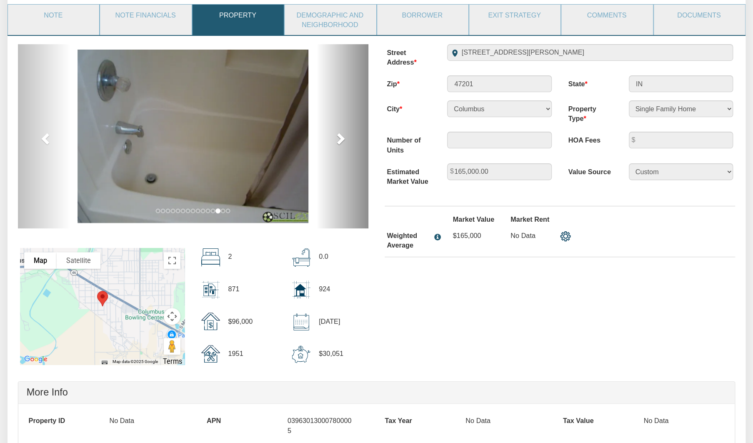
click at [342, 143] on span at bounding box center [340, 138] width 13 height 13
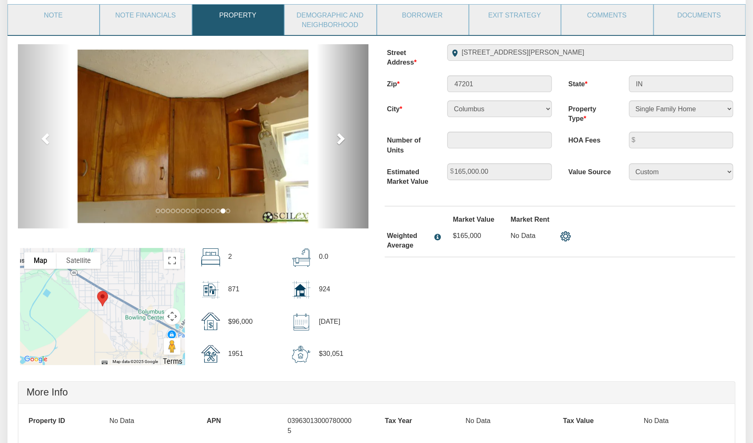
click at [342, 143] on span at bounding box center [340, 138] width 13 height 13
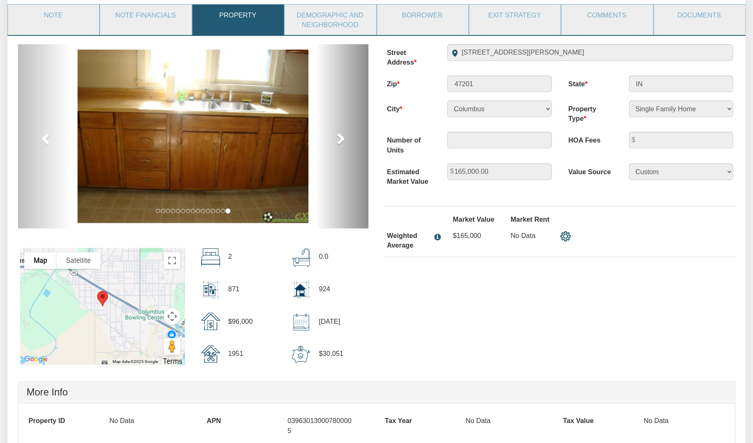
click at [342, 143] on span at bounding box center [340, 138] width 13 height 13
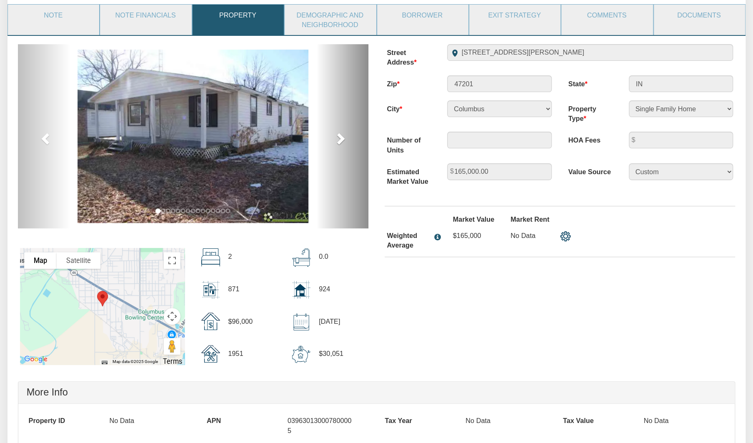
click at [342, 143] on span at bounding box center [340, 138] width 13 height 13
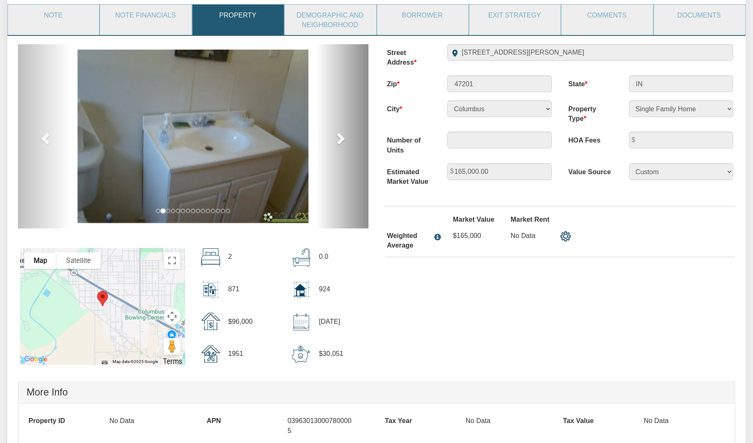
click at [342, 143] on span at bounding box center [340, 138] width 13 height 13
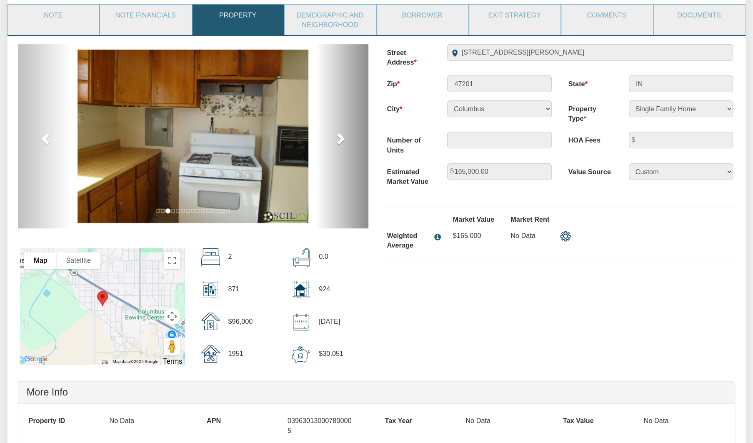
click at [342, 143] on span at bounding box center [340, 138] width 13 height 13
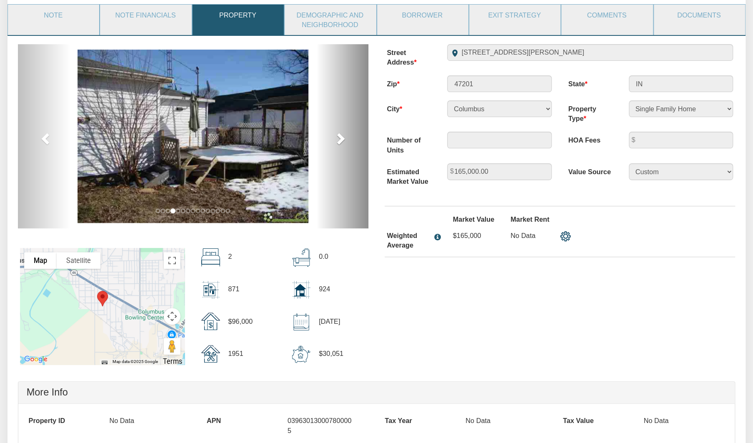
click at [342, 143] on span at bounding box center [340, 138] width 13 height 13
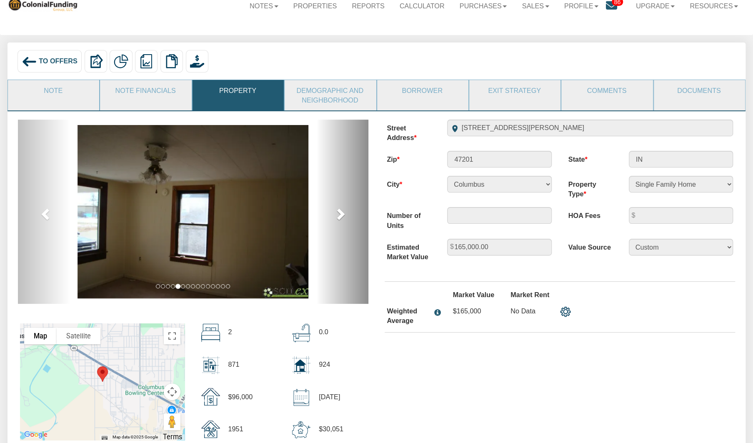
scroll to position [26, 0]
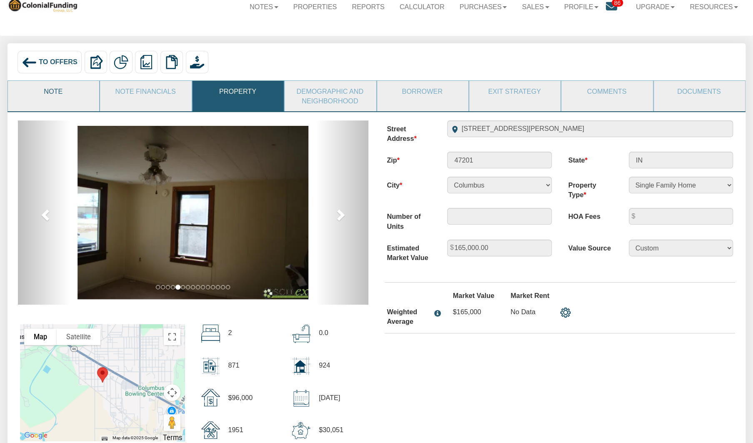
click at [57, 95] on link "Note" at bounding box center [53, 91] width 90 height 21
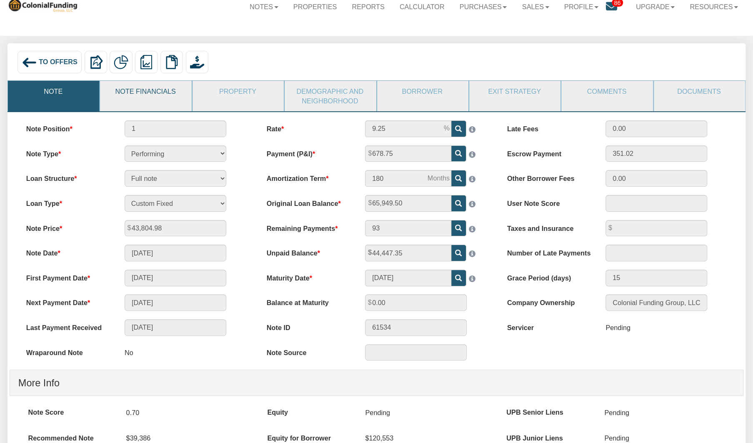
click at [146, 90] on link "Note Financials" at bounding box center [145, 91] width 90 height 21
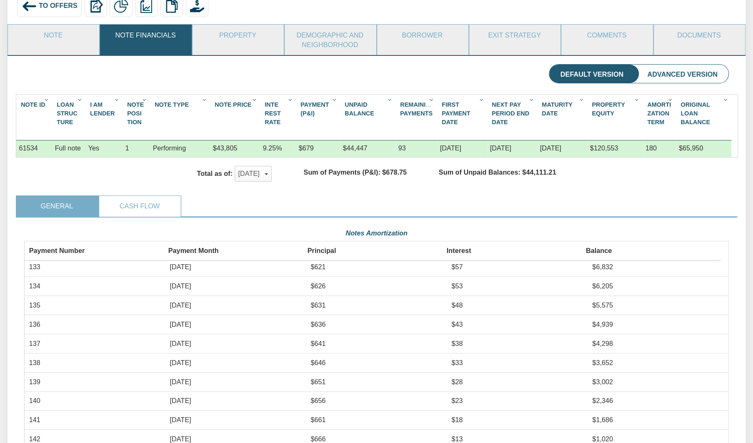
scroll to position [43, 0]
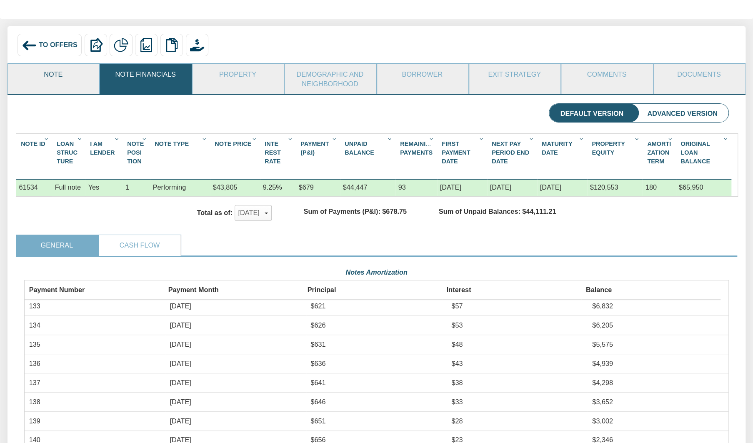
click at [62, 77] on link "Note" at bounding box center [53, 74] width 90 height 21
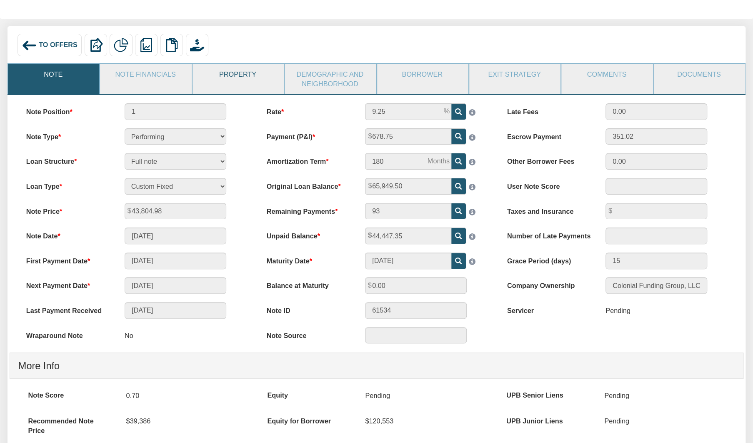
click at [238, 76] on link "Property" at bounding box center [238, 74] width 90 height 21
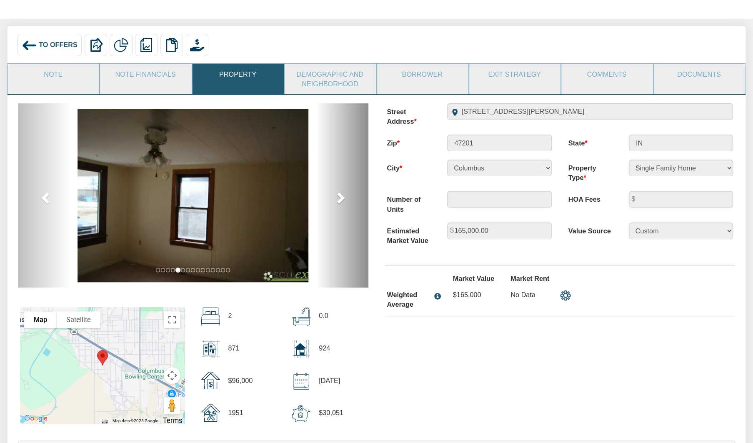
click at [340, 201] on span at bounding box center [340, 197] width 13 height 13
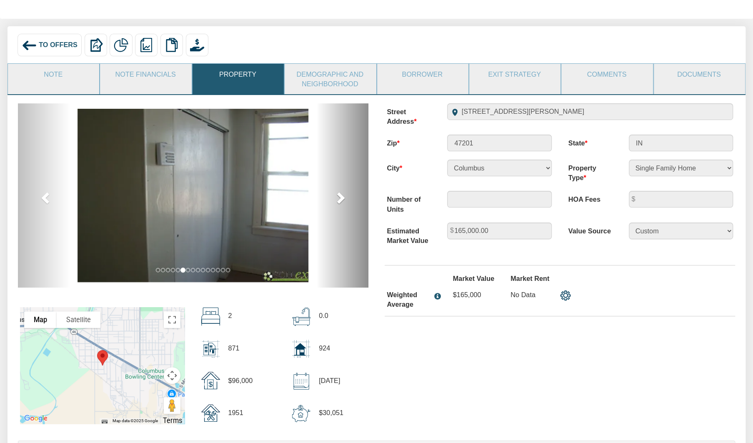
click at [340, 201] on span at bounding box center [340, 197] width 13 height 13
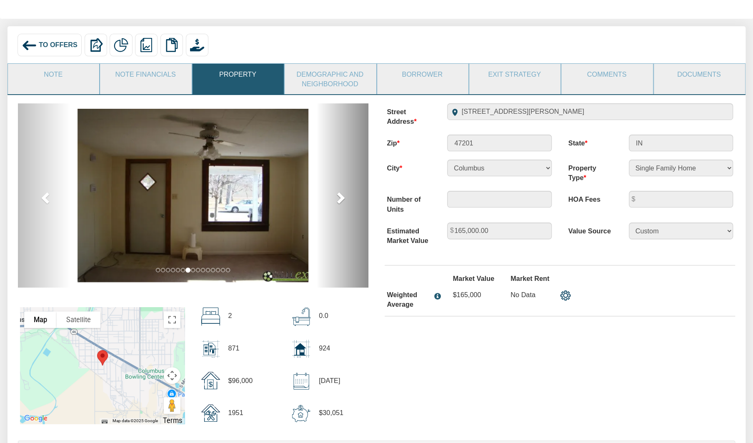
click at [340, 201] on span at bounding box center [340, 197] width 13 height 13
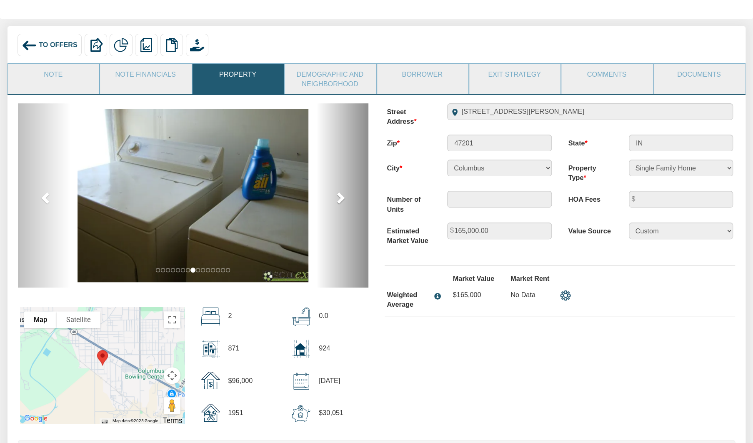
click at [340, 201] on span at bounding box center [340, 197] width 13 height 13
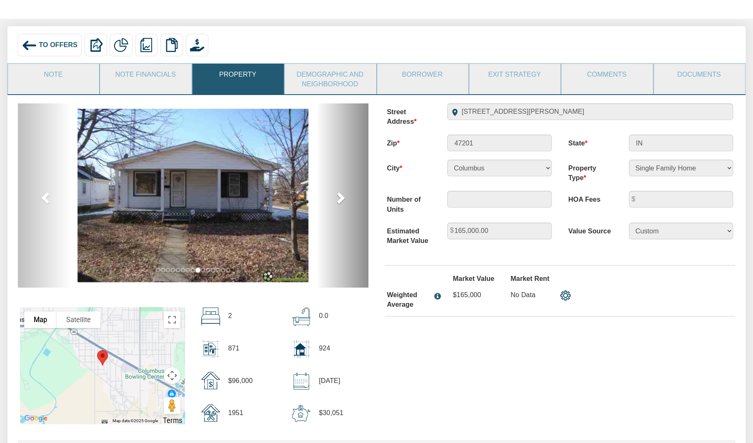
click at [340, 201] on span at bounding box center [340, 197] width 13 height 13
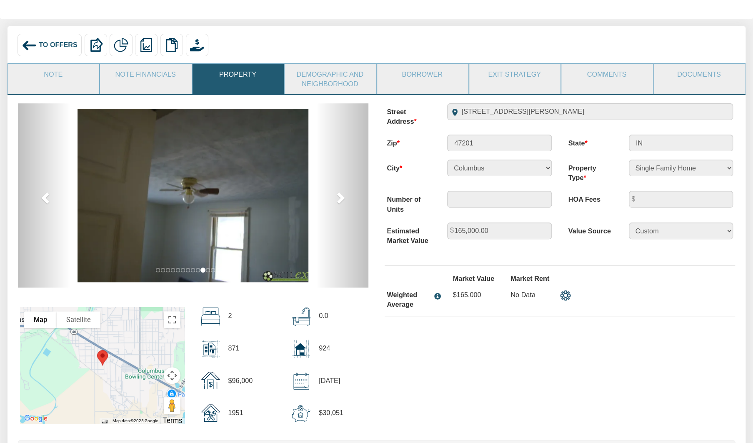
click at [236, 195] on img at bounding box center [193, 195] width 231 height 173
click at [226, 195] on img at bounding box center [193, 195] width 231 height 173
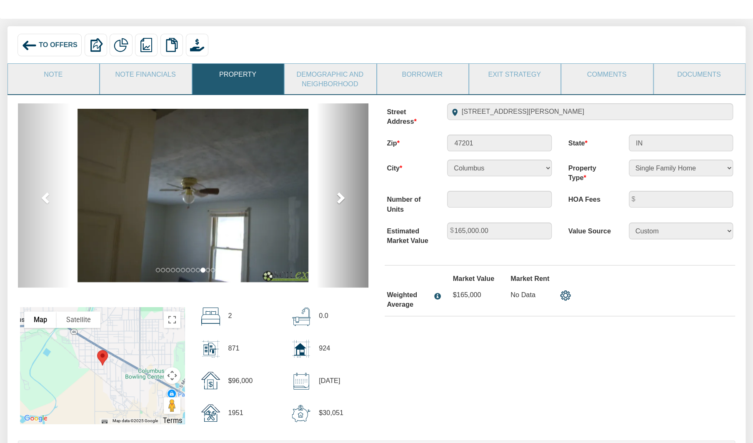
click at [342, 198] on span at bounding box center [340, 197] width 13 height 13
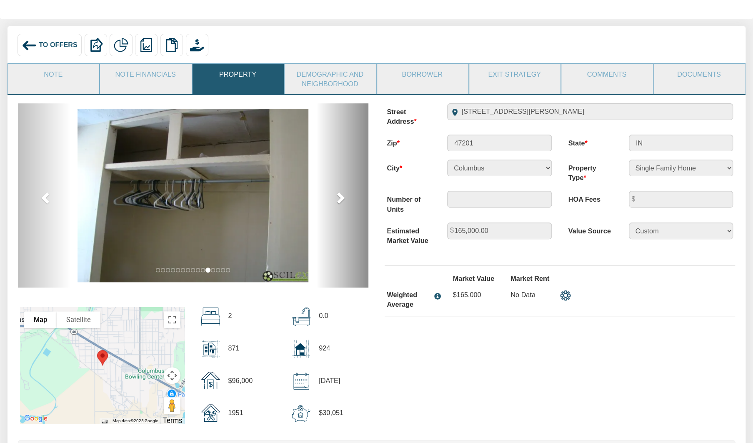
click at [342, 198] on span at bounding box center [340, 197] width 13 height 13
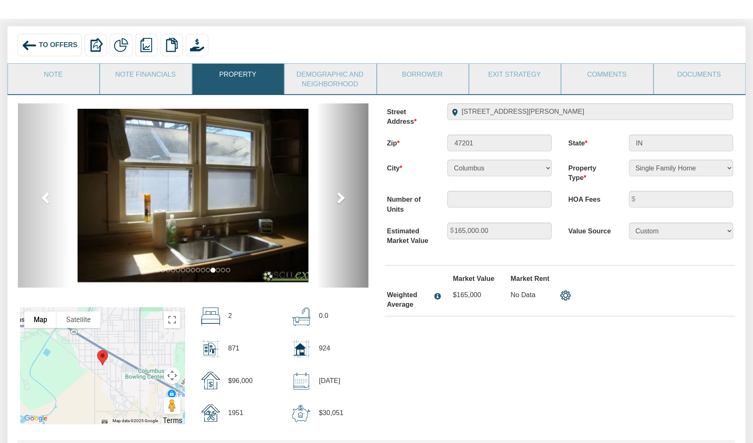
click at [342, 198] on span at bounding box center [340, 197] width 13 height 13
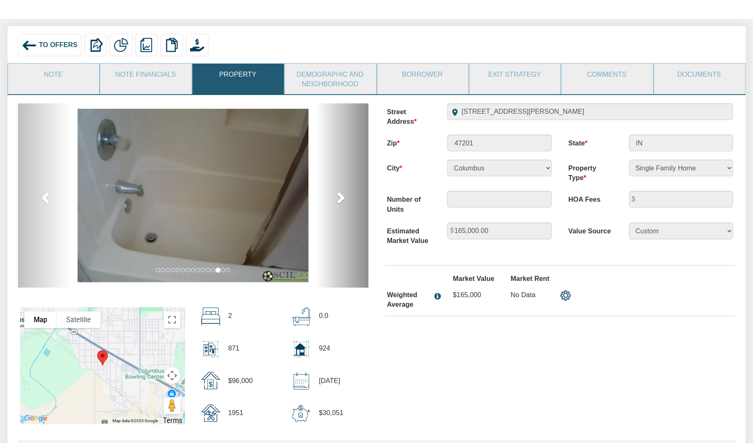
click at [342, 198] on span at bounding box center [340, 197] width 13 height 13
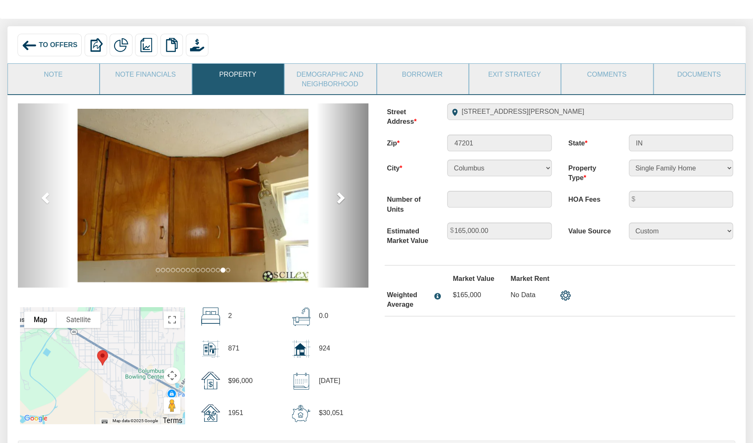
click at [342, 198] on span at bounding box center [340, 197] width 13 height 13
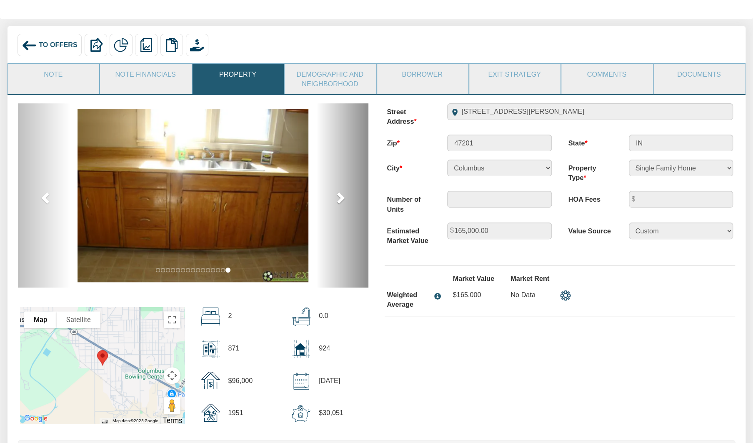
click at [342, 198] on span at bounding box center [340, 197] width 13 height 13
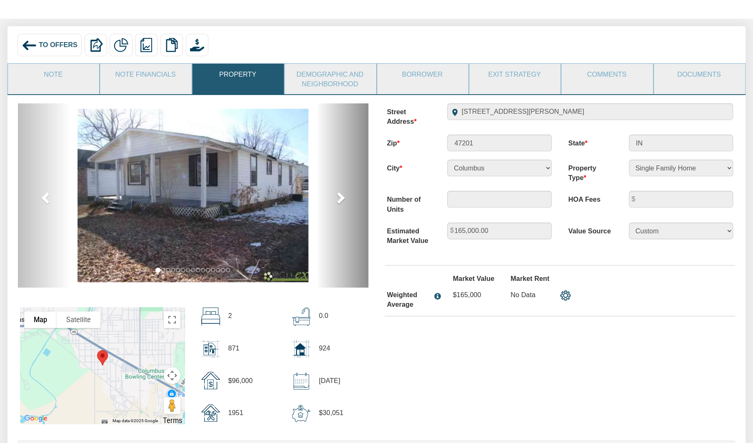
click at [342, 198] on span at bounding box center [340, 197] width 13 height 13
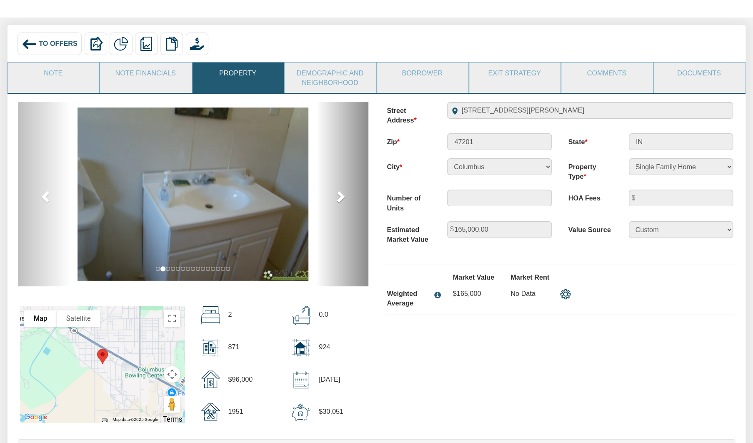
scroll to position [0, 0]
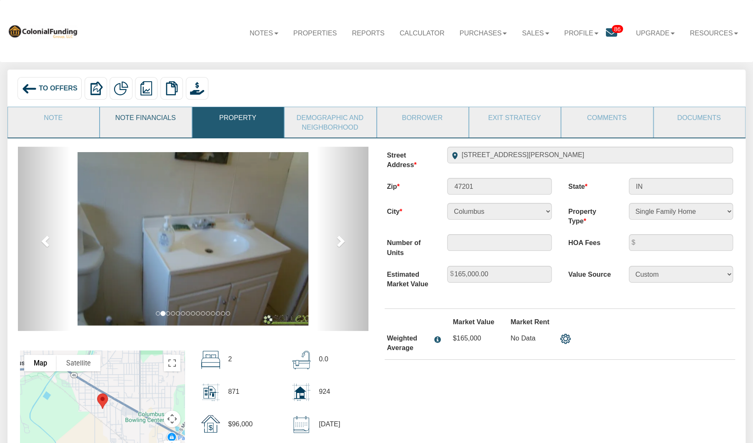
click at [121, 116] on link "Note Financials" at bounding box center [145, 117] width 90 height 21
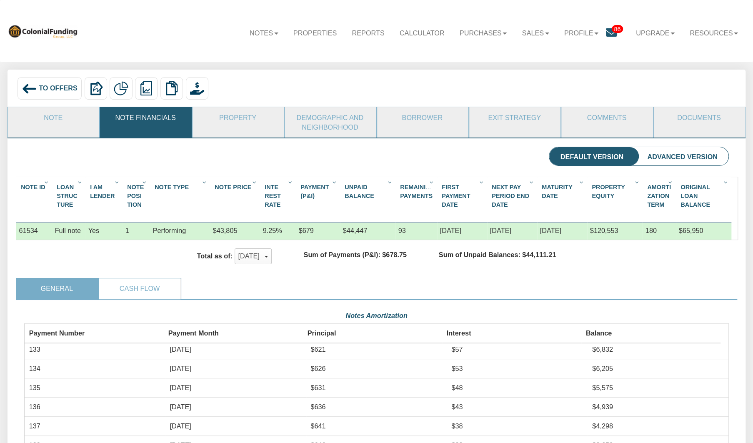
scroll to position [177, 705]
click at [134, 290] on link "Cash Flow" at bounding box center [139, 289] width 81 height 21
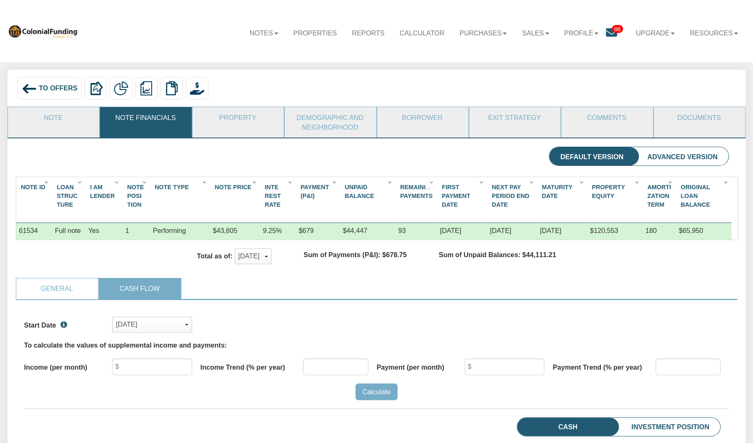
scroll to position [152, 705]
click at [150, 329] on div "Apr, 2021" at bounding box center [152, 325] width 73 height 14
click at [139, 370] on span "Aug, 2025" at bounding box center [128, 372] width 21 height 8
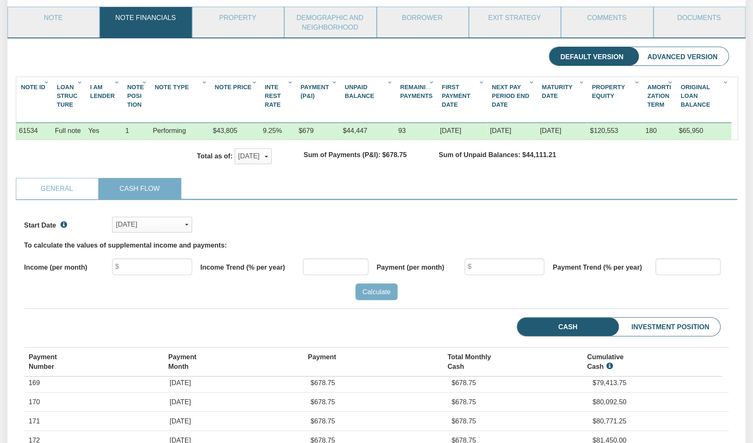
scroll to position [98, 0]
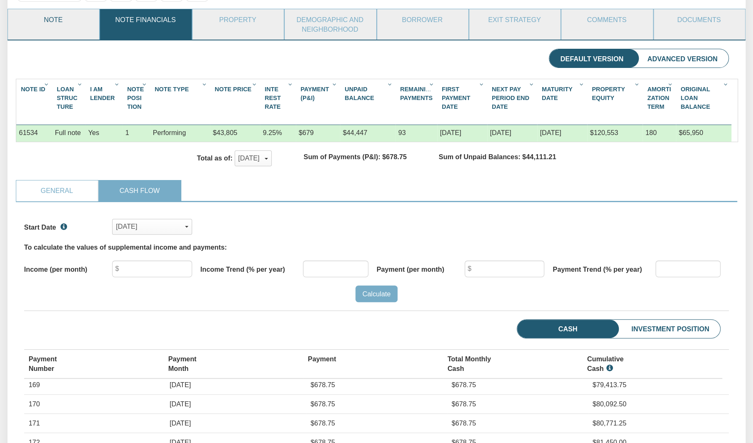
click at [57, 22] on link "Note" at bounding box center [53, 19] width 90 height 21
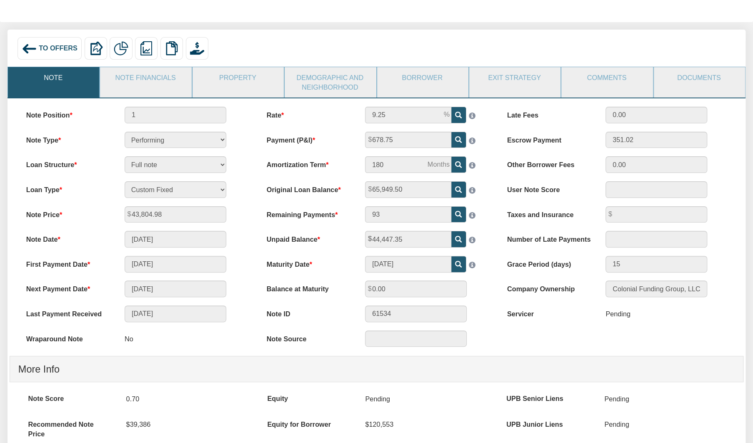
scroll to position [38, 0]
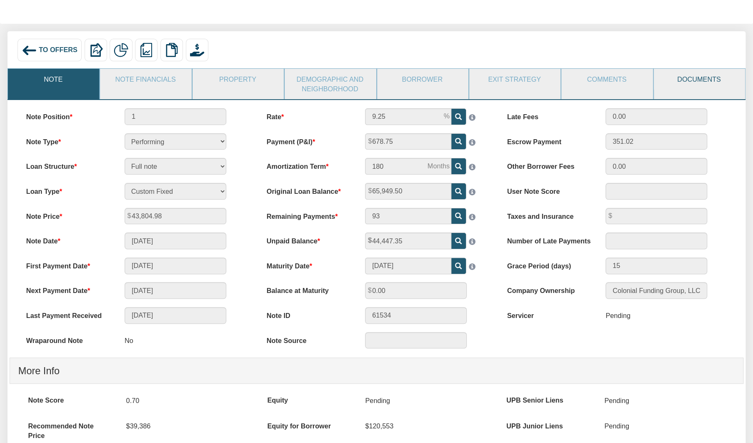
click at [699, 81] on link "Documents" at bounding box center [699, 79] width 90 height 21
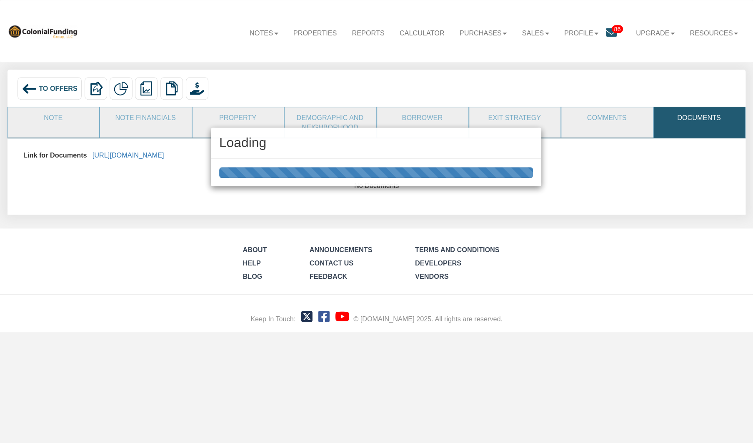
scroll to position [0, 0]
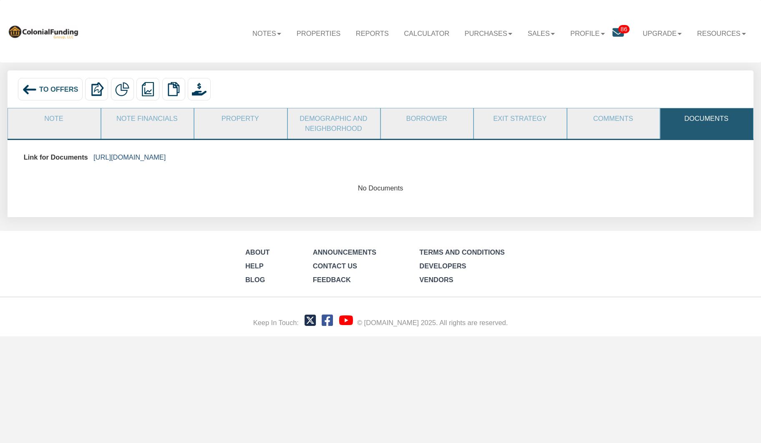
click at [166, 158] on link "https://colonialfundinggroup.sharepoint.com/:f:/s/operationsteam/Eg9sNkPJTeBBmG…" at bounding box center [129, 157] width 72 height 8
click at [49, 117] on link "Note" at bounding box center [53, 118] width 91 height 21
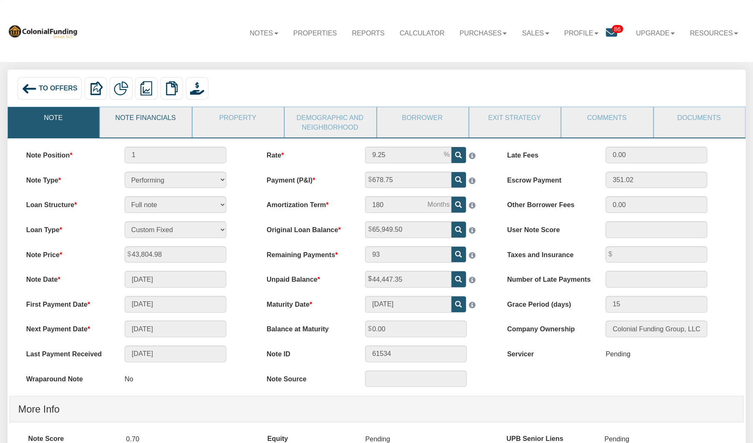
click at [149, 115] on link "Note Financials" at bounding box center [145, 117] width 90 height 21
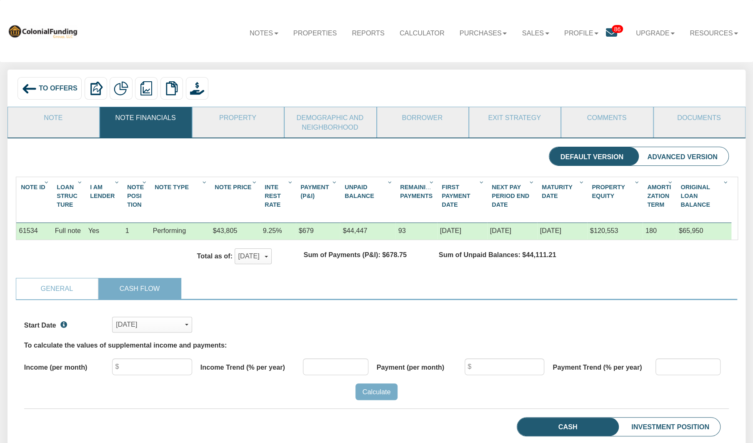
scroll to position [152, 705]
click at [174, 321] on div "Apr, 2021" at bounding box center [152, 325] width 73 height 14
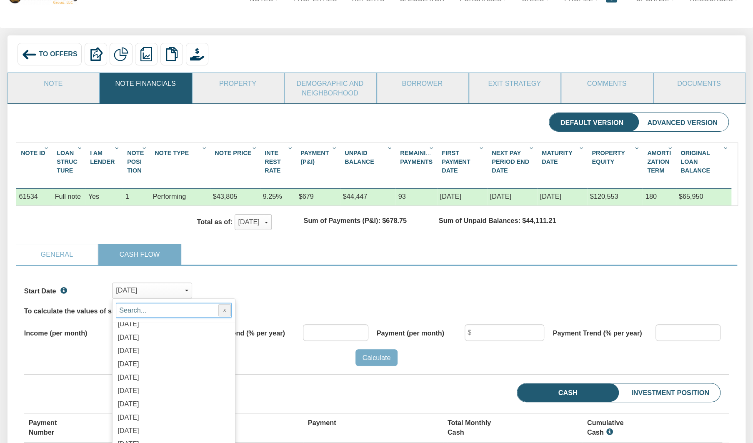
scroll to position [35, 0]
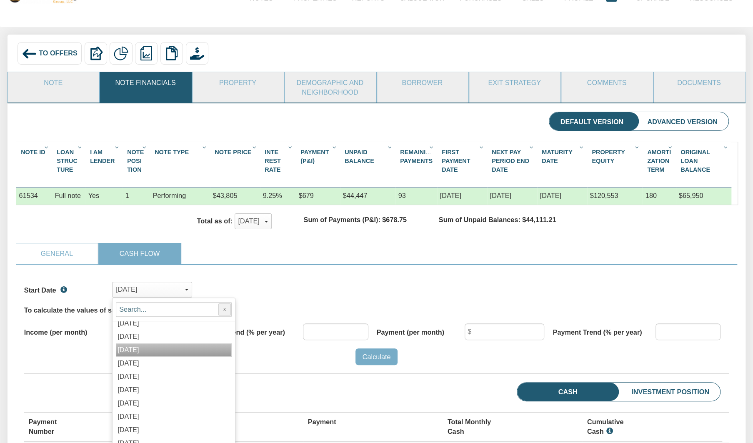
click at [151, 354] on label "Sep, 2025" at bounding box center [135, 350] width 34 height 8
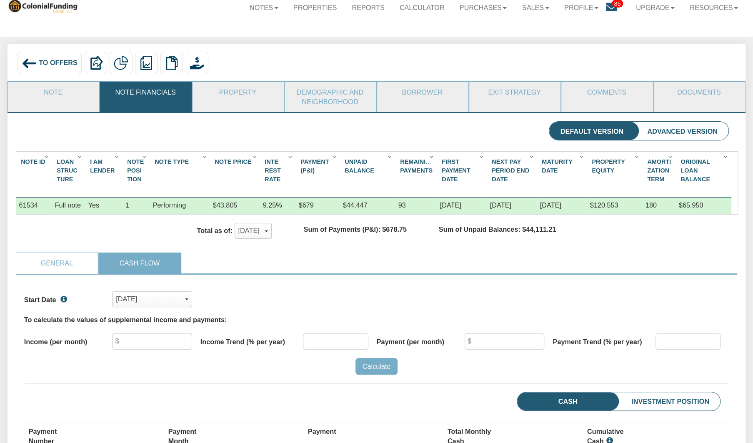
scroll to position [0, 0]
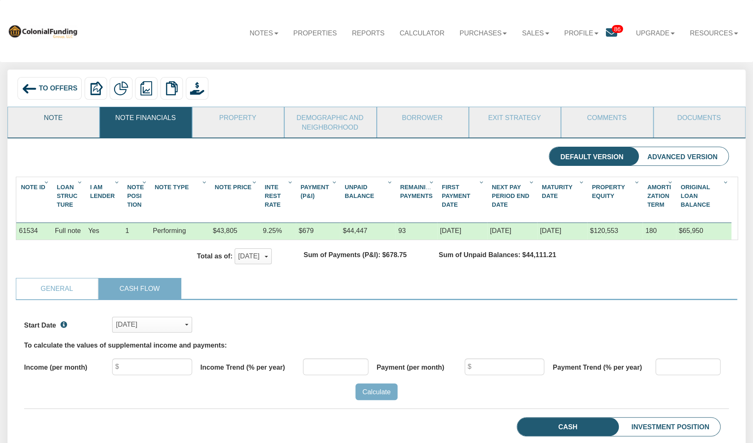
click at [46, 115] on link "Note" at bounding box center [53, 117] width 90 height 21
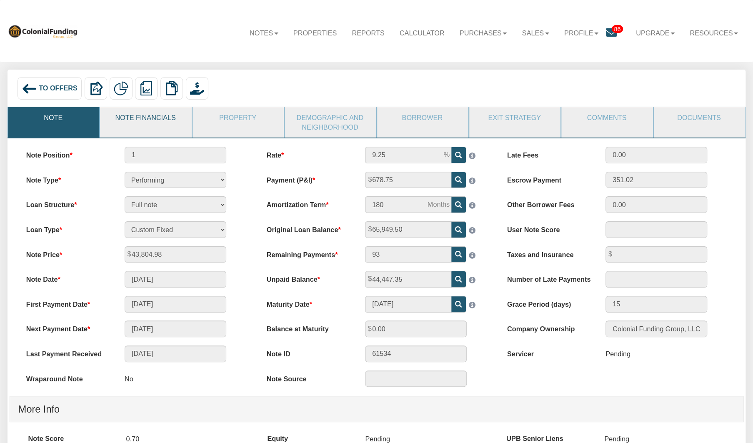
click at [134, 115] on link "Note Financials" at bounding box center [145, 117] width 90 height 21
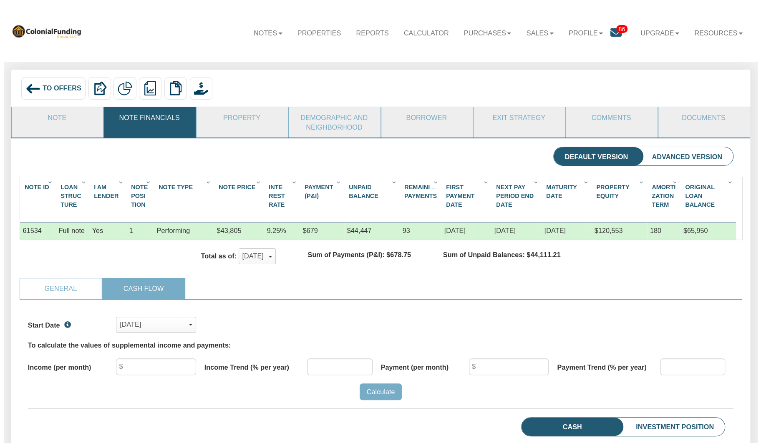
scroll to position [152, 705]
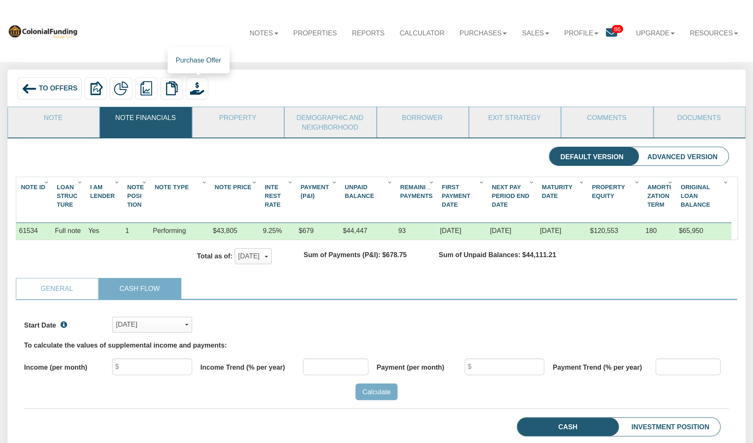
click at [197, 91] on img at bounding box center [197, 88] width 14 height 14
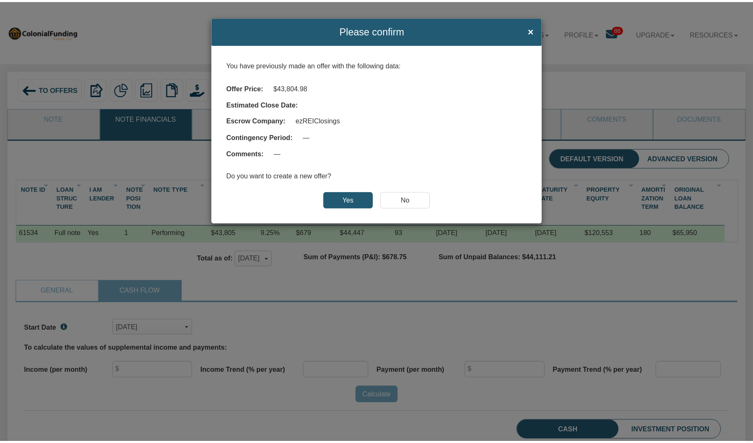
scroll to position [152, 712]
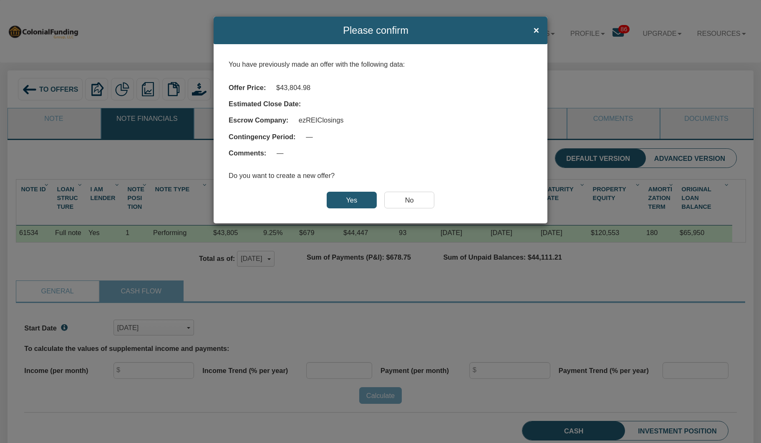
click at [407, 198] on input "No" at bounding box center [409, 200] width 50 height 17
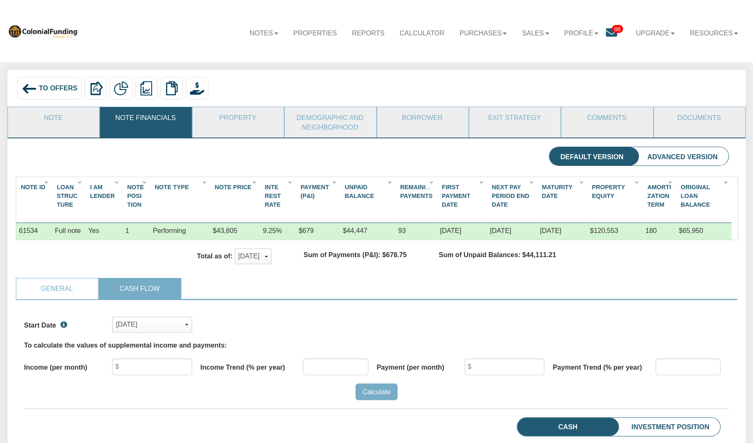
scroll to position [416807, 416254]
click at [30, 90] on img at bounding box center [29, 88] width 15 height 15
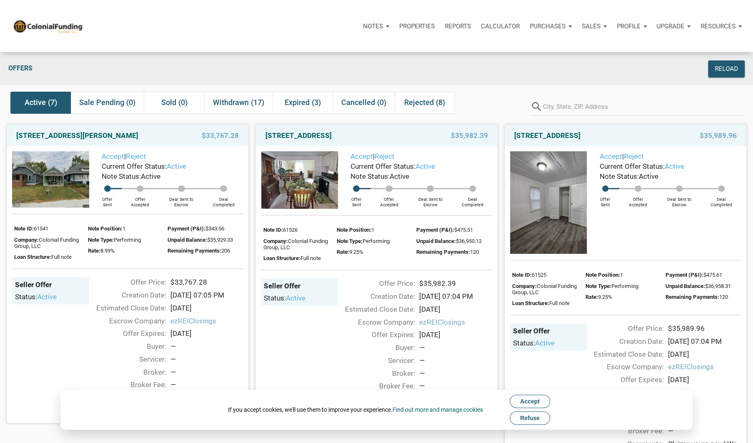
click at [532, 419] on span "Refuse" at bounding box center [530, 418] width 20 height 7
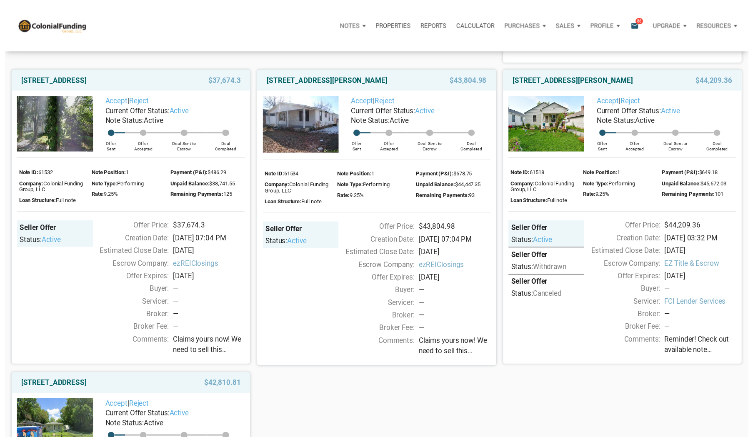
scroll to position [407, 0]
